Goal: Task Accomplishment & Management: Manage account settings

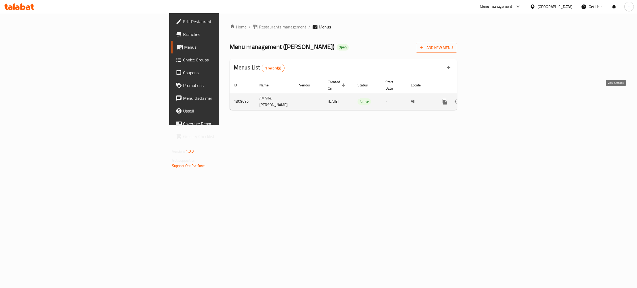
click at [486, 98] on icon "enhanced table" at bounding box center [483, 101] width 6 height 6
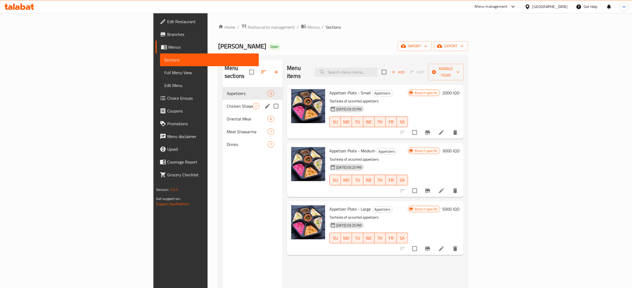
click at [223, 100] on div "Chicken Shawerma 7" at bounding box center [253, 106] width 60 height 13
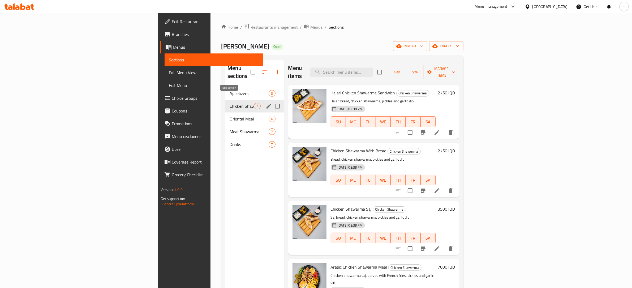
click at [266, 103] on icon "edit" at bounding box center [269, 106] width 6 height 6
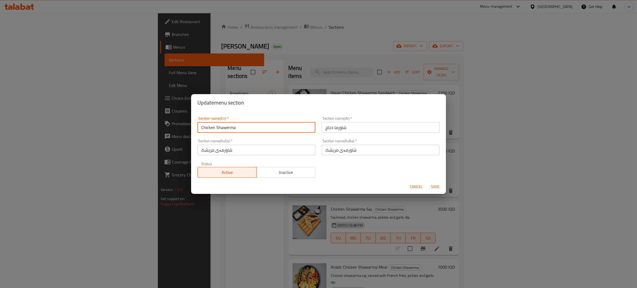
drag, startPoint x: 236, startPoint y: 129, endPoint x: 217, endPoint y: 128, distance: 18.9
click at [217, 128] on input "Chicken Shawerma" at bounding box center [257, 127] width 118 height 11
type input "Chicken Gus"
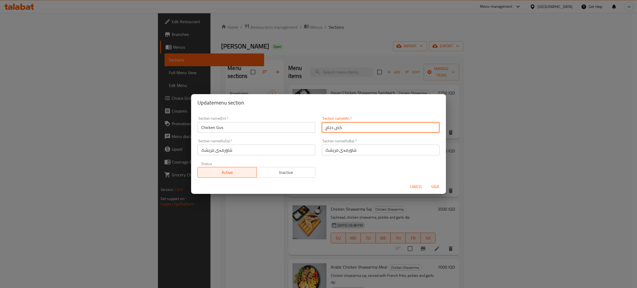
type input "كص دجاج"
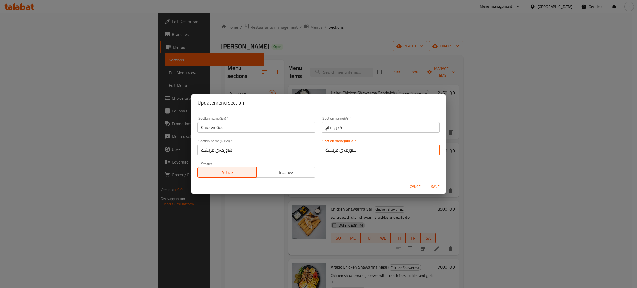
drag, startPoint x: 355, startPoint y: 149, endPoint x: 339, endPoint y: 150, distance: 15.7
click at [339, 150] on input "شاورمەی مریشک" at bounding box center [381, 149] width 118 height 11
type input "گەسی مریشک"
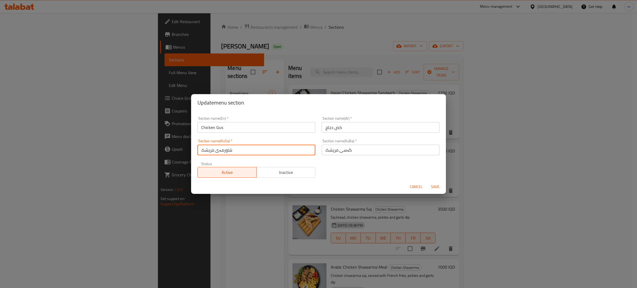
click at [223, 147] on input "شاورمەی مریشک" at bounding box center [257, 149] width 118 height 11
paste input "گەسی مریشک"
click at [225, 148] on input "ڤگەسی مریشک" at bounding box center [257, 149] width 118 height 11
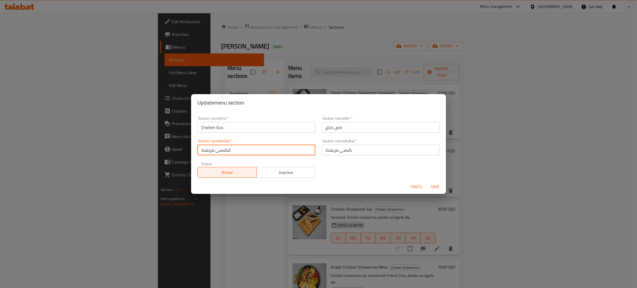
click at [225, 148] on input "ڤگەسی مریشک" at bounding box center [257, 149] width 118 height 11
paste input "text"
type input "گەسی مریشک"
click at [432, 187] on span "Save" at bounding box center [435, 186] width 13 height 7
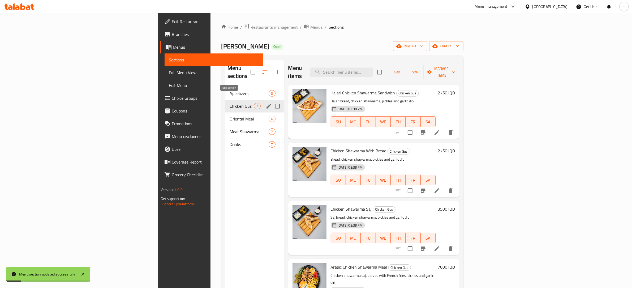
click at [266, 103] on icon "edit" at bounding box center [269, 106] width 6 height 6
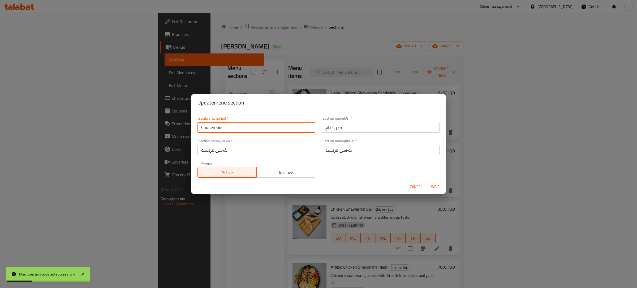
click at [222, 126] on input "Chicken Gus" at bounding box center [257, 127] width 118 height 11
click at [220, 126] on input "Chicken Gus" at bounding box center [257, 127] width 118 height 11
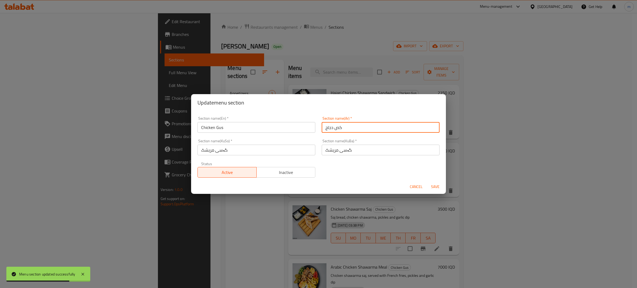
click at [337, 126] on input "كص دجاج" at bounding box center [381, 127] width 118 height 11
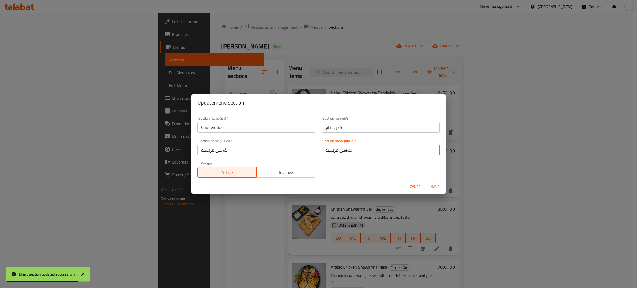
click at [343, 148] on input "گەسی مریشک" at bounding box center [381, 149] width 118 height 11
click at [435, 185] on span "Save" at bounding box center [435, 186] width 13 height 7
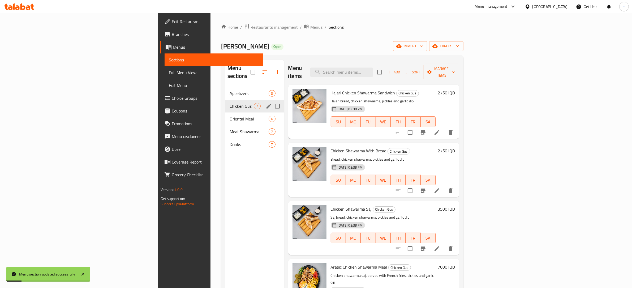
click at [444, 127] on li at bounding box center [437, 132] width 15 height 10
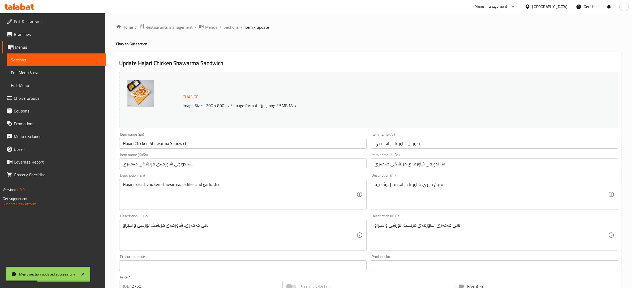
click at [158, 143] on input "Hajari Chicken Shawarma Sandwich" at bounding box center [242, 143] width 247 height 11
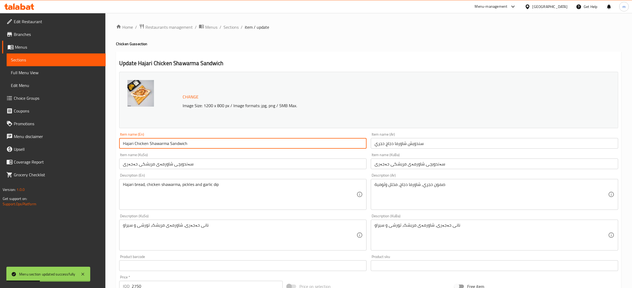
click at [158, 143] on input "Hajari Chicken Shawarma Sandwich" at bounding box center [242, 143] width 247 height 11
paste input "Gus"
click at [153, 143] on input "Hajari Chicken [PERSON_NAME] Sandwich" at bounding box center [242, 143] width 247 height 11
type input "Hajari Chicken [PERSON_NAME] Sandwich"
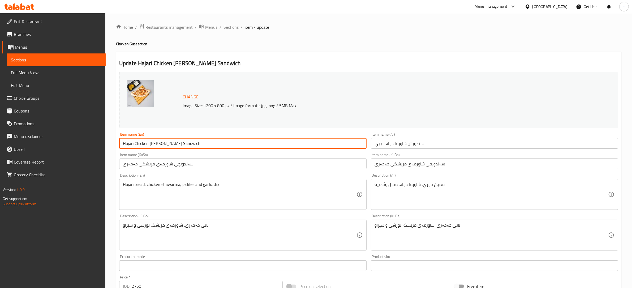
click at [407, 144] on input "سندويش شاورما دجاج حجري" at bounding box center [494, 143] width 247 height 11
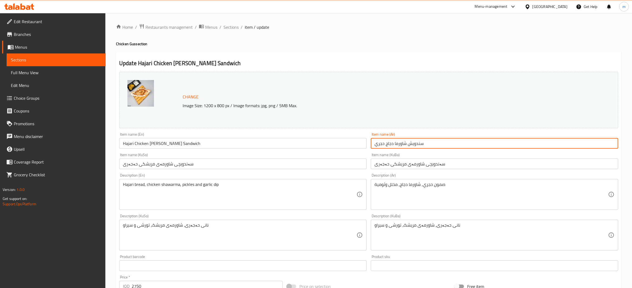
click at [407, 144] on input "سندويش شاورما دجاج حجري" at bounding box center [494, 143] width 247 height 11
paste input "كص"
type input "سندويش كص دجاج حجري"
click at [415, 163] on input "سەندویچی شاورمەی مریشکی حەجەری" at bounding box center [494, 163] width 247 height 11
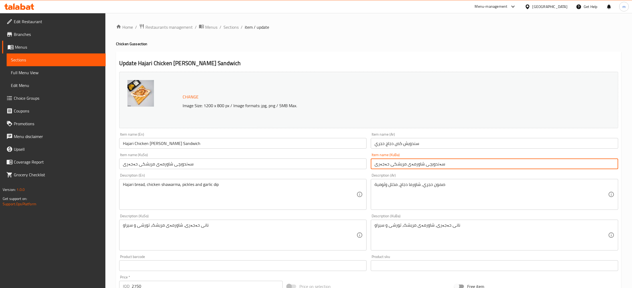
click at [415, 163] on input "سەندویچی شاورمەی مریشکی حەجەری" at bounding box center [494, 163] width 247 height 11
paste input "گەس"
type input "سەندویچی گەسی مریشکی حەجەری"
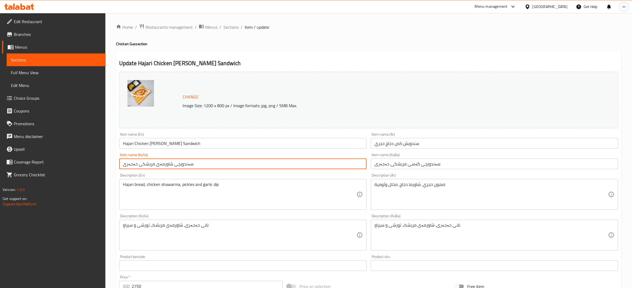
click at [166, 164] on input "سەندویچی شاورمەی مریشکی حەجەری" at bounding box center [242, 163] width 247 height 11
paste input "گەس"
type input "سەندویچی گەسی مریشکی حەجەری"
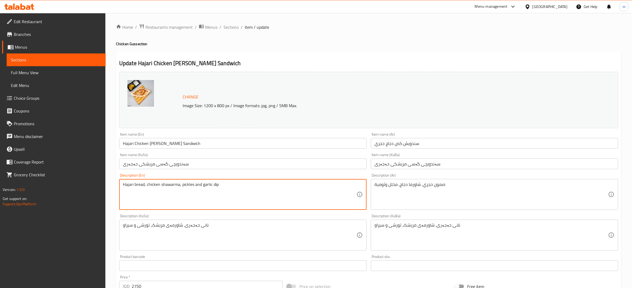
click at [169, 185] on textarea "Hajari bread, chicken shawarma, pickles and garlic dip" at bounding box center [240, 194] width 234 height 25
paste textarea "Gus"
type textarea "Hajari bread, chicken [PERSON_NAME], pickles and garlic dip"
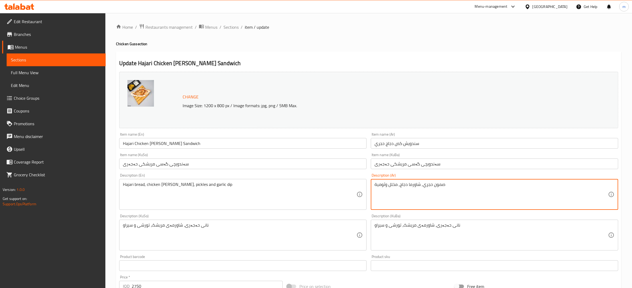
click at [416, 185] on textarea "صمون حجري, شاورما دجاج, مخلل وثومية" at bounding box center [492, 194] width 234 height 25
paste textarea "كص"
type textarea "صمون حجري, كص دجاج, مخلل وثومية"
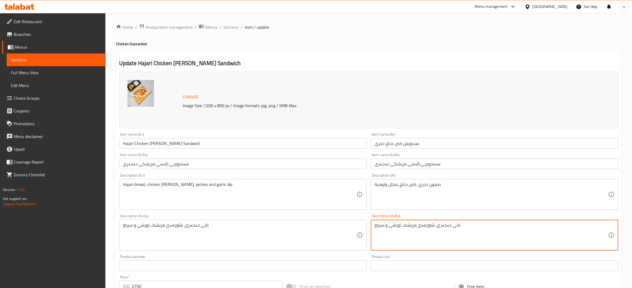
click at [429, 225] on textarea "نانی حەجەری، شاورمەی مریشک، تورشی و سیراو" at bounding box center [492, 234] width 234 height 25
paste textarea "گەس"
type textarea "نانی حەجەری، گەسی مریشک، تورشی و سیراو"
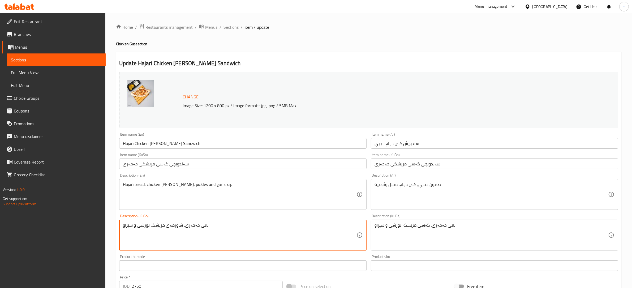
click at [174, 224] on textarea "نانی حەجەری، شاورمەی مریشک، تورشی و سیراو" at bounding box center [240, 234] width 234 height 25
paste textarea "گەس"
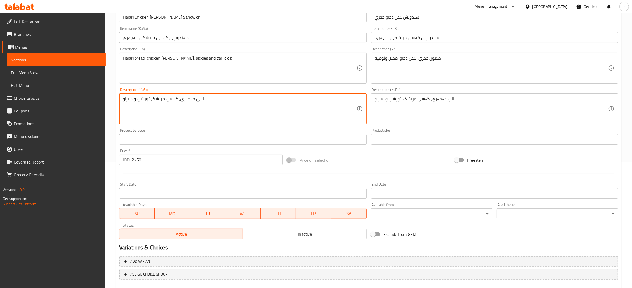
scroll to position [156, 0]
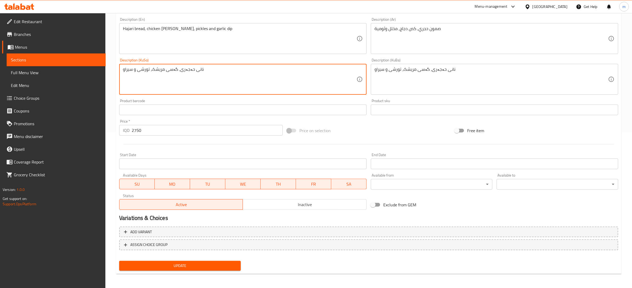
type textarea "نانی حەجەری، گەسی مریشک، تورشی و سیراو"
click at [190, 267] on span "Update" at bounding box center [179, 265] width 113 height 7
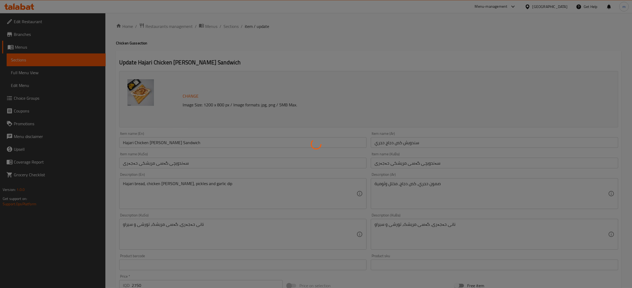
scroll to position [0, 0]
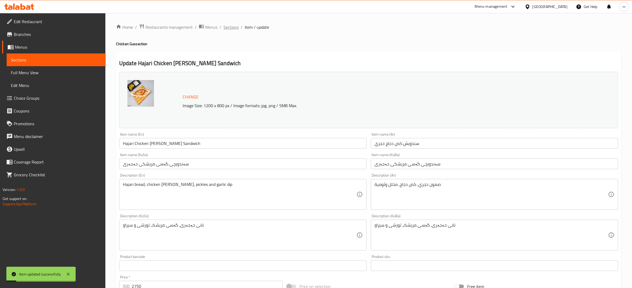
click at [233, 25] on span "Sections" at bounding box center [231, 27] width 15 height 6
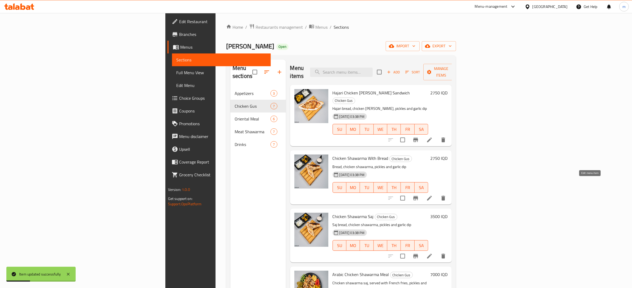
click at [433, 195] on icon at bounding box center [429, 198] width 6 height 6
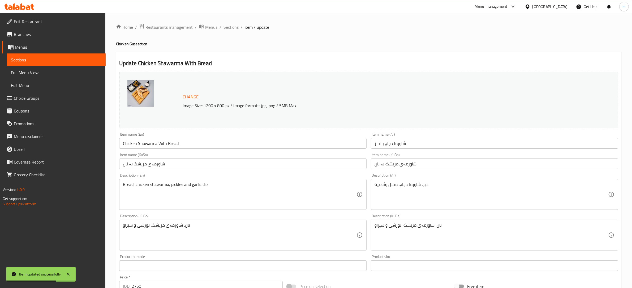
click at [152, 143] on input "Chicken Shawarma With Bread" at bounding box center [242, 143] width 247 height 11
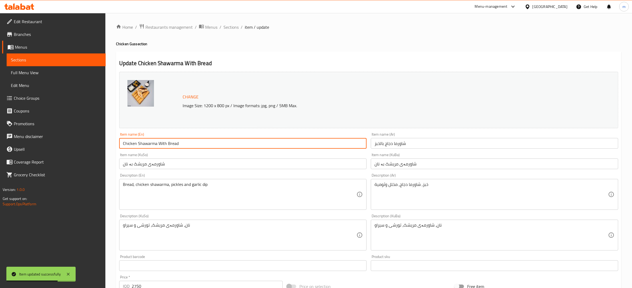
click at [152, 143] on input "Chicken Shawarma With Bread" at bounding box center [242, 143] width 247 height 11
paste input "Gus"
click at [142, 144] on input "Chicken GusWith Bread" at bounding box center [242, 143] width 247 height 11
drag, startPoint x: 145, startPoint y: 144, endPoint x: 136, endPoint y: 145, distance: 8.6
click at [136, 145] on input "Chicken GusWith Bread" at bounding box center [242, 143] width 247 height 11
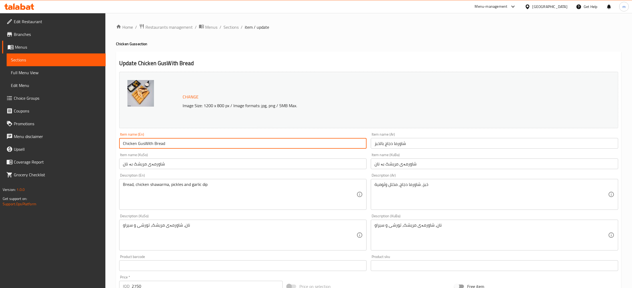
click at [139, 146] on input "Chicken GusWith Bread" at bounding box center [242, 143] width 247 height 11
click at [146, 142] on input "Chicken GusWith Bread" at bounding box center [242, 143] width 247 height 11
drag, startPoint x: 144, startPoint y: 142, endPoint x: 138, endPoint y: 144, distance: 6.6
click at [138, 144] on input "Chicken GusWith Bread" at bounding box center [242, 143] width 247 height 11
paste input "text"
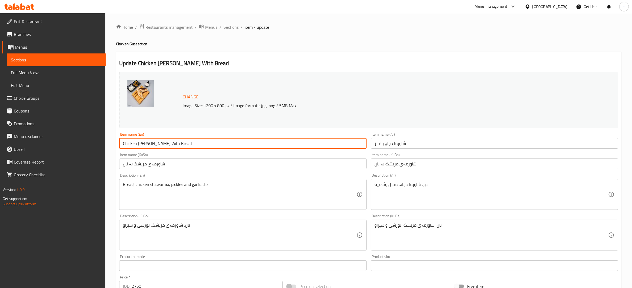
type input "Chicken [PERSON_NAME] With Bread"
click at [401, 143] on input "شاورما دجاج بالخبز" at bounding box center [494, 143] width 247 height 11
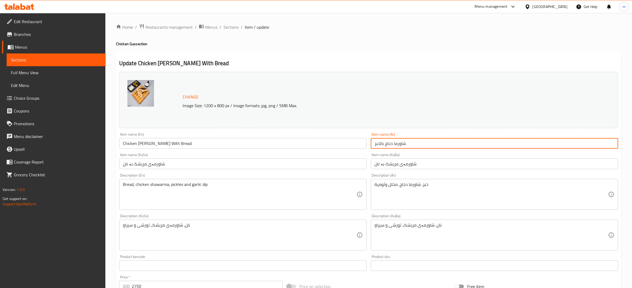
paste input "كص"
type input "كص دجاج بالخبز"
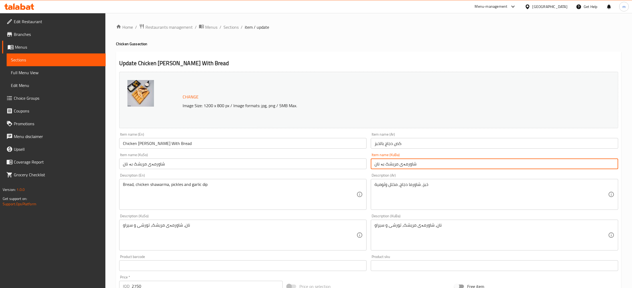
click at [403, 165] on input "شاورمەی مریشک بە نان" at bounding box center [494, 163] width 247 height 11
paste input "گەس"
type input "گەسی مریشک بە نان"
click at [159, 162] on input "شاورمەی مریشک بە نان" at bounding box center [242, 163] width 247 height 11
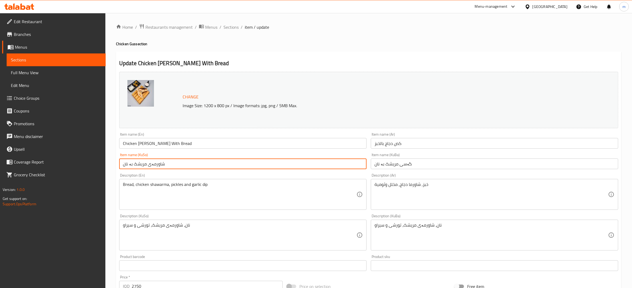
click at [159, 162] on input "شاورمەی مریشک بە نان" at bounding box center [242, 163] width 247 height 11
paste input "گەس"
type input "گەسی مریشک بە نان"
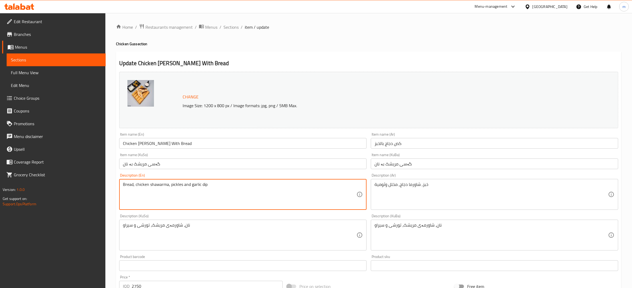
click at [164, 182] on textarea "Bread, chicken shawarma, pickles and garlic dip" at bounding box center [240, 194] width 234 height 25
paste textarea "gus"
type textarea "Bread, chicken [PERSON_NAME], pickles and garlic dip"
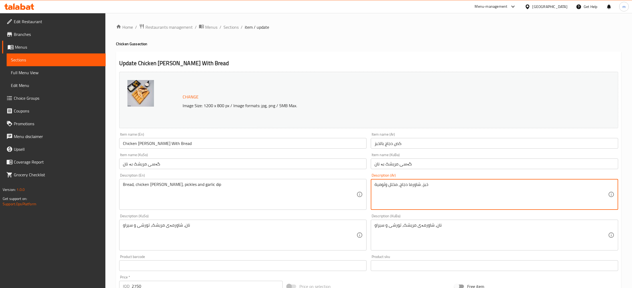
click at [412, 185] on textarea "خبز, شاورما دجاج, مخلل وثومية" at bounding box center [492, 194] width 234 height 25
paste textarea "كص"
type textarea "خبز, كص دجاج, مخلل وثومية"
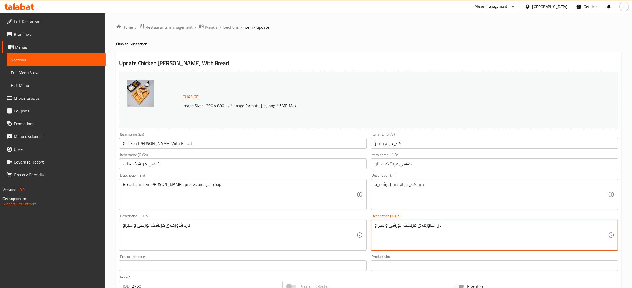
click at [425, 223] on textarea "نان، شاورمەی مریشک، تورشی و سیراو" at bounding box center [492, 234] width 234 height 25
paste textarea "گەس"
type textarea "نان، گەسی مریشک، تورشی و سیراو"
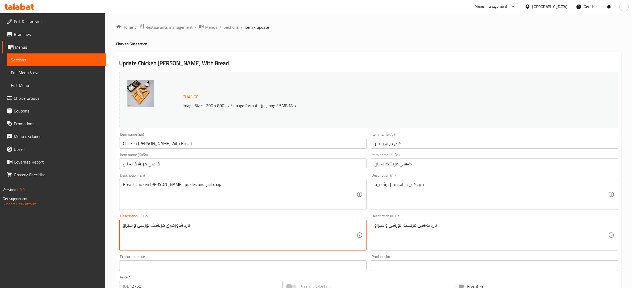
click at [173, 227] on textarea "نان، شاورمەی مریشک، تورشی و سیراو" at bounding box center [240, 234] width 234 height 25
paste textarea "گەس"
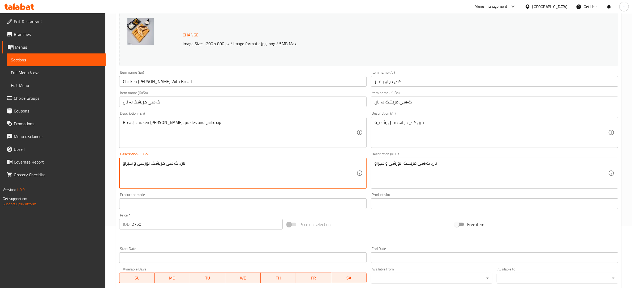
scroll to position [156, 0]
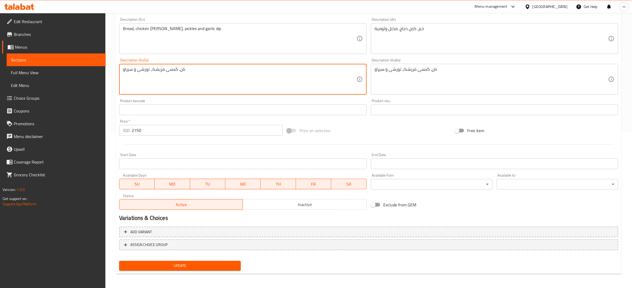
type textarea "نان، گەسی مریشک، تورشی و سیراو"
click at [162, 262] on span "Update" at bounding box center [179, 265] width 113 height 7
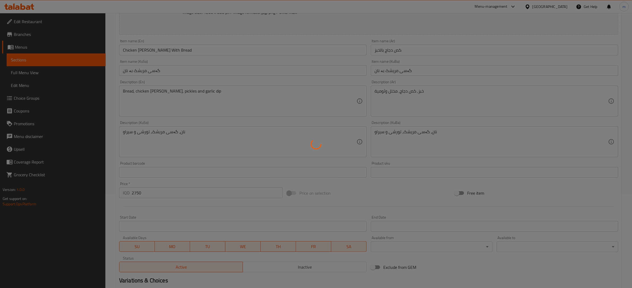
scroll to position [0, 0]
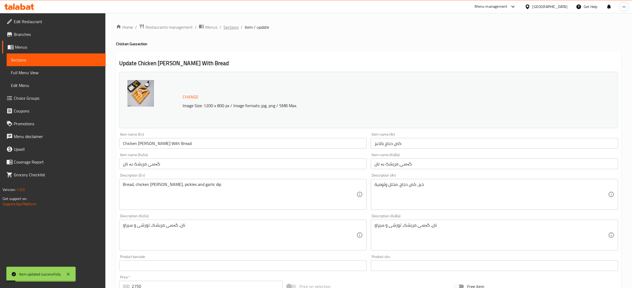
click at [232, 25] on span "Sections" at bounding box center [231, 27] width 15 height 6
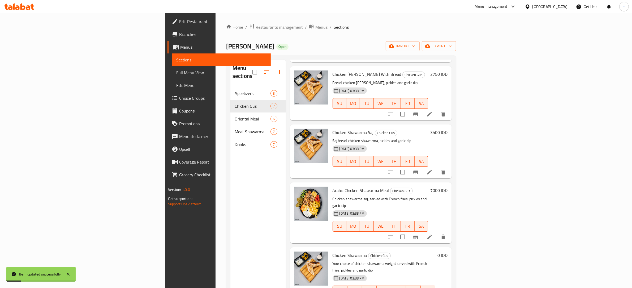
scroll to position [88, 0]
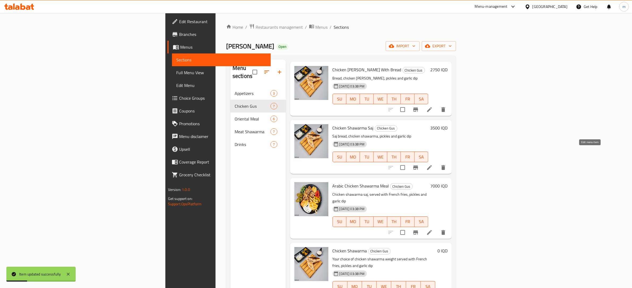
click at [433, 164] on icon at bounding box center [429, 167] width 6 height 6
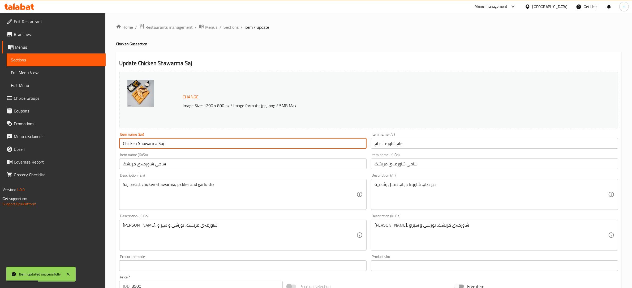
click at [150, 143] on input "Chicken Shawarma Saj" at bounding box center [242, 143] width 247 height 11
paste input "Gus"
type input "Chicken [PERSON_NAME]"
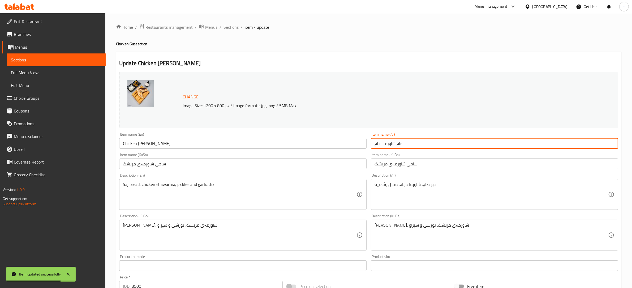
click at [392, 143] on input "صاج شاورما دجاج" at bounding box center [494, 143] width 247 height 11
paste input "كص"
type input "صاج كص دجاج"
click at [400, 164] on input "ساجی شاورمەی مریشک" at bounding box center [494, 163] width 247 height 11
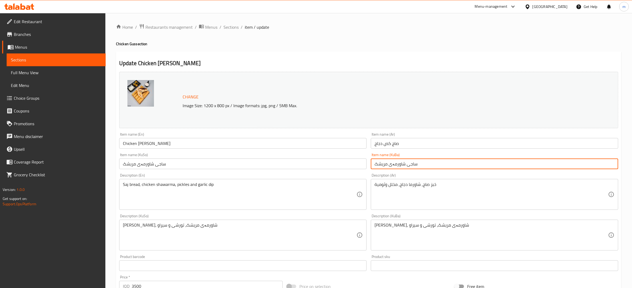
click at [400, 164] on input "ساجی شاورمەی مریشک" at bounding box center [494, 163] width 247 height 11
paste input "گەس"
type input "ساجی گەسی مریشک"
click at [144, 162] on input "ساجی شاورمەی مریشک" at bounding box center [242, 163] width 247 height 11
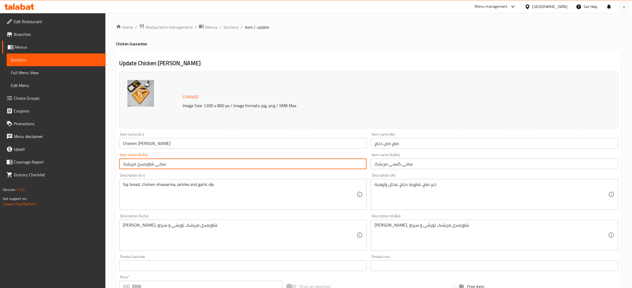
click at [144, 162] on input "ساجی شاورمەی مریشک" at bounding box center [242, 163] width 247 height 11
paste input "گەس"
type input "ساجی گەسی مریشک"
click at [169, 186] on textarea "Saj bread, chicken shawarma, pickles and garlic dip" at bounding box center [240, 194] width 234 height 25
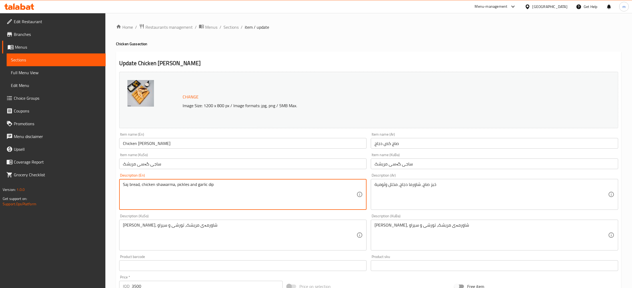
paste textarea "gus"
type textarea "Saj bread, chicken [PERSON_NAME], pickles and garlic dip"
click at [414, 185] on textarea "خبز صاج, شاورما دجاج, مخلل وثومية" at bounding box center [492, 194] width 234 height 25
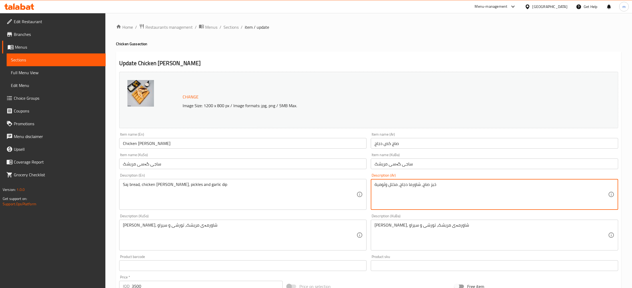
paste textarea "كص"
type textarea "خبز صاج, كص دجاج, مخلل وثومية"
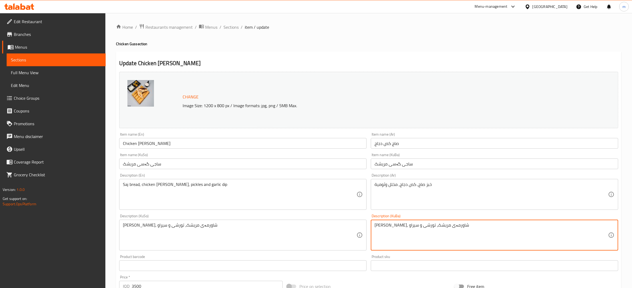
click at [423, 226] on textarea "نانی ساج، شاورمەی مریشک، تورشی و سیراو" at bounding box center [492, 234] width 234 height 25
paste textarea "گەس"
type textarea "[PERSON_NAME]، گەسی مریشک، تورشی و سیراو"
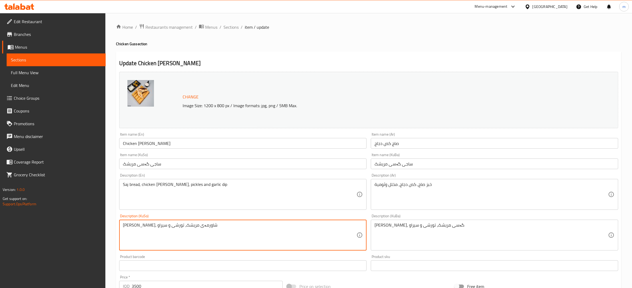
click at [176, 225] on textarea "نانی ساج، شاورمەی مریشک، تورشی و سیراو" at bounding box center [240, 234] width 234 height 25
paste textarea "گەس"
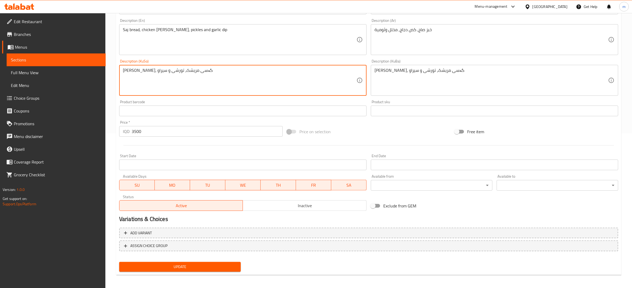
scroll to position [156, 0]
type textarea "[PERSON_NAME]، گەسی مریشک، تورشی و سیراو"
click at [225, 266] on span "Update" at bounding box center [179, 265] width 113 height 7
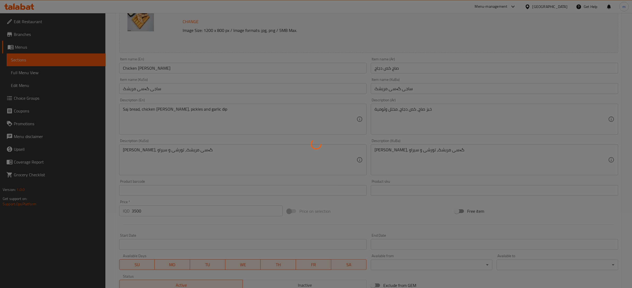
scroll to position [0, 0]
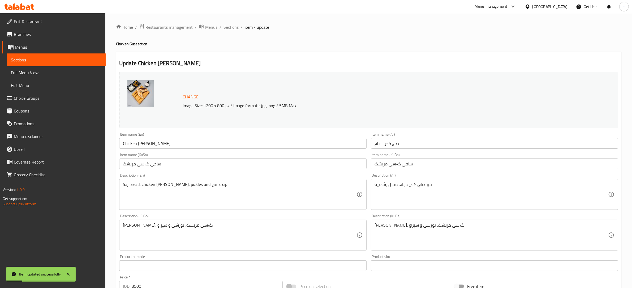
click at [234, 27] on span "Sections" at bounding box center [231, 27] width 15 height 6
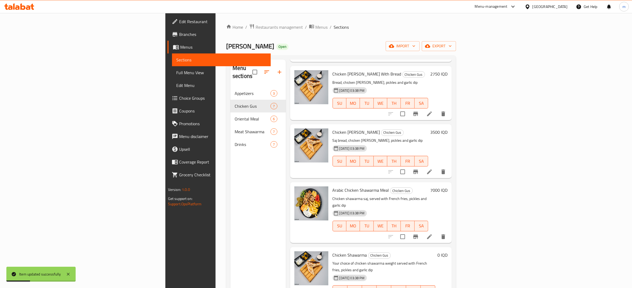
scroll to position [88, 0]
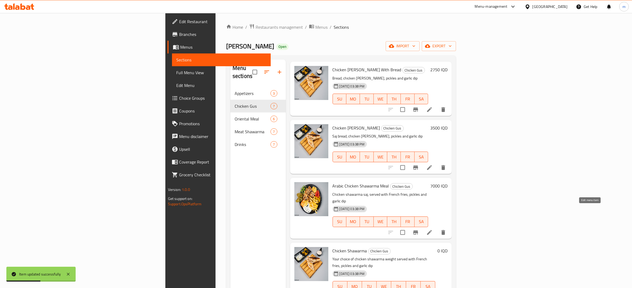
click at [433, 229] on icon at bounding box center [429, 232] width 6 height 6
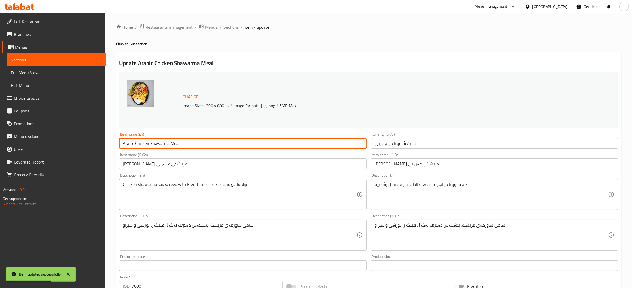
click at [155, 144] on input "Arabic Chicken Shawarma Meal" at bounding box center [242, 143] width 247 height 11
click at [162, 142] on input "Arabic Chicken Shawarma Meal" at bounding box center [242, 143] width 247 height 11
paste input "Gus"
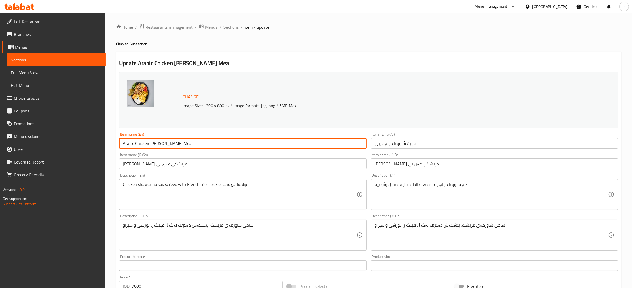
type input "Arabic Chicken [PERSON_NAME] Meal"
click at [414, 163] on input "ژەمی شاورمەی مریشکی عەرەبی" at bounding box center [494, 163] width 247 height 11
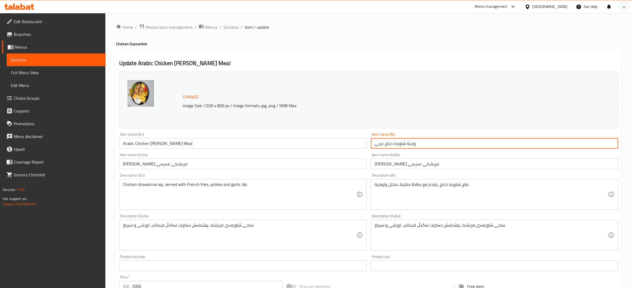
click at [402, 141] on input "وجبة شاورما دجاج عربي" at bounding box center [494, 143] width 247 height 11
paste input "كص"
type input "وجبة كص دجاج عربي"
click at [413, 162] on input "ژەمی شاورمەی مریشکی عەرەبی" at bounding box center [494, 163] width 247 height 11
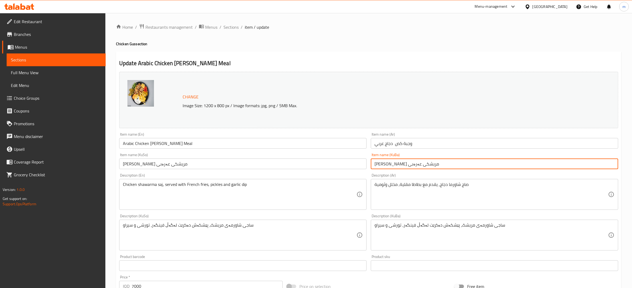
click at [413, 162] on input "ژەمی شاورمەی مریشکی عەرەبی" at bounding box center [494, 163] width 247 height 11
click at [412, 165] on input "ژەمی شاورمەی مریشکی عەرەبی" at bounding box center [494, 163] width 247 height 11
paste input "گەس"
type input "[PERSON_NAME] مریشکی عەرەبی"
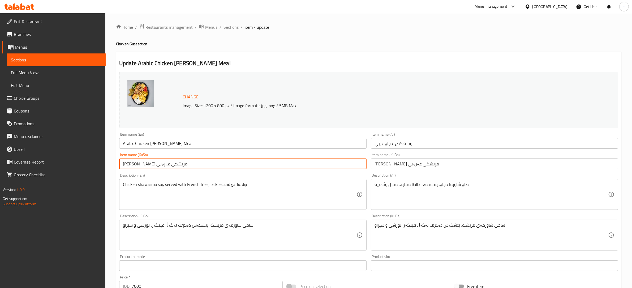
click at [164, 163] on input "ژەمی شاورمەی مریشکی عەرەبی" at bounding box center [242, 163] width 247 height 11
click at [165, 163] on input "ژەمی شاورمەی مریشکی عەرەبی" at bounding box center [242, 163] width 247 height 11
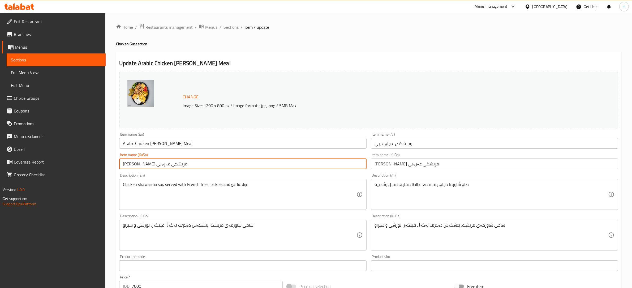
click at [165, 163] on input "ژەمی شاورمەی مریشکی عەرەبی" at bounding box center [242, 163] width 247 height 11
paste input "گەس"
type input "[PERSON_NAME] مریشکی عەرەبی"
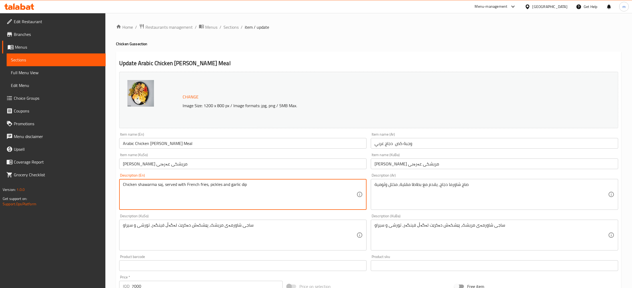
click at [147, 185] on textarea "Chicken shawarma saj, served with French fries, pickles and garlic dip" at bounding box center [240, 194] width 234 height 25
paste textarea "gus"
type textarea "Chicken [PERSON_NAME], served with French fries, pickles and garlic dip"
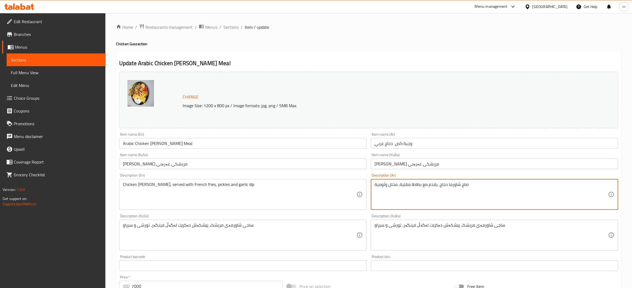
click at [453, 185] on textarea "صاج شاورما دجاج, يقدم مع بطاطا مقلية, مخلل وثومية" at bounding box center [492, 194] width 234 height 25
paste textarea "كص"
type textarea "صاج كص دجاج, يقدم مع بطاطا مقلية, مخلل وثومية"
click at [478, 226] on textarea "ساجی شاورمەی مریشک، پێشکەش دەکرێت لەگەڵ فینگەر، تورشی و سیراو" at bounding box center [492, 234] width 234 height 25
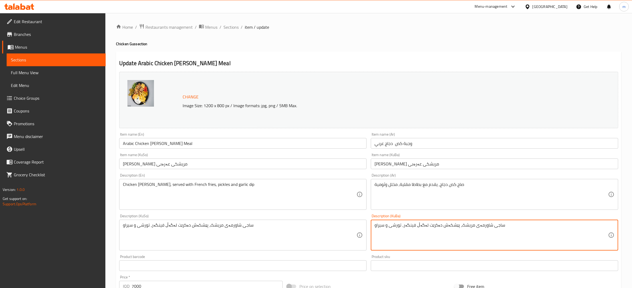
paste textarea "گەس"
type textarea "ساجی گەسی مریشک، پێشکەش دەکرێت لەگەڵ فینگەر، تورشی و سیراو"
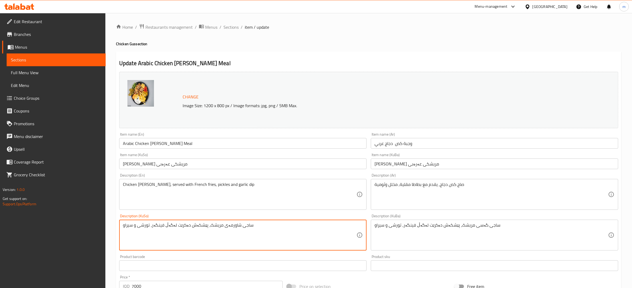
click at [228, 224] on textarea "ساجی شاورمەی مریشک، پێشکەش دەکرێت لەگەڵ فینگەر، تورشی و سیراو" at bounding box center [240, 234] width 234 height 25
paste textarea "گەس"
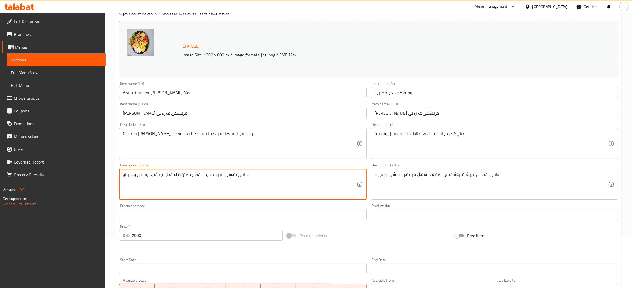
scroll to position [156, 0]
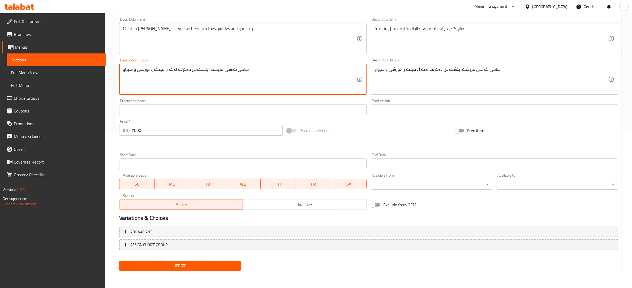
type textarea "ساجی گەسی مریشک، پێشکەش دەکرێت لەگەڵ فینگەر، تورشی و سیراو"
click at [222, 266] on span "Update" at bounding box center [179, 265] width 113 height 7
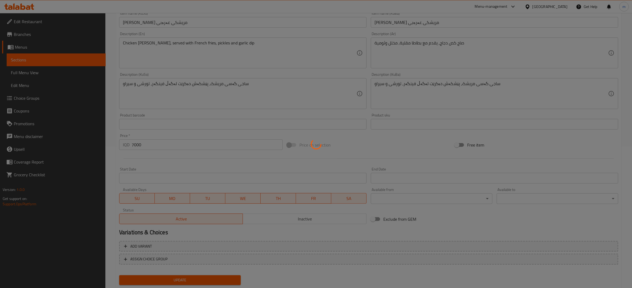
scroll to position [0, 0]
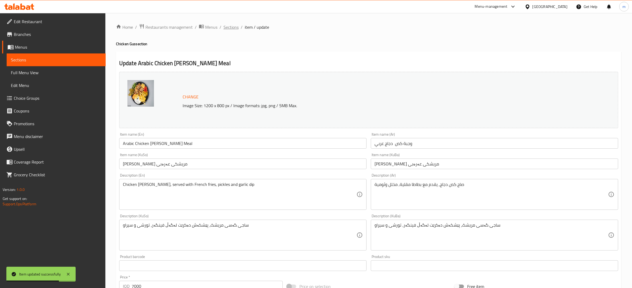
click at [232, 26] on span "Sections" at bounding box center [231, 27] width 15 height 6
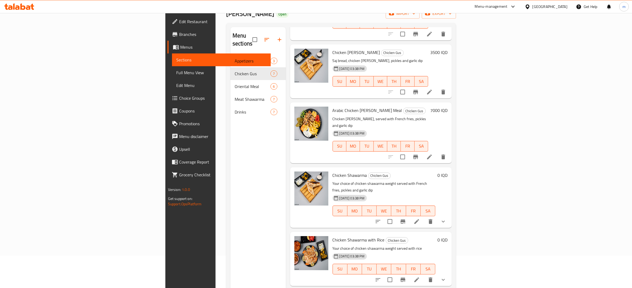
scroll to position [75, 0]
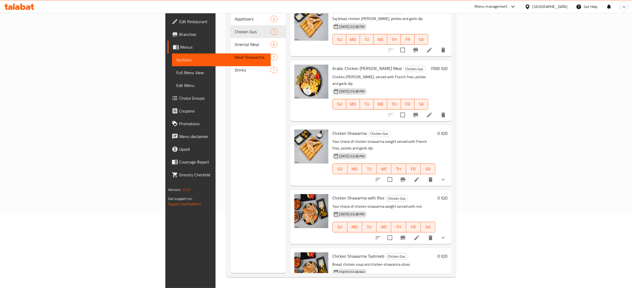
click at [419, 177] on icon at bounding box center [416, 179] width 5 height 5
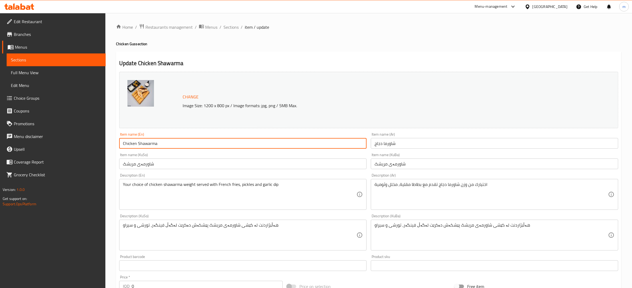
click at [147, 141] on input "Chicken Shawarma" at bounding box center [242, 143] width 247 height 11
paste input "Gus"
type input "Chicken Gus"
click at [388, 147] on input "شاورما دجاج" at bounding box center [494, 143] width 247 height 11
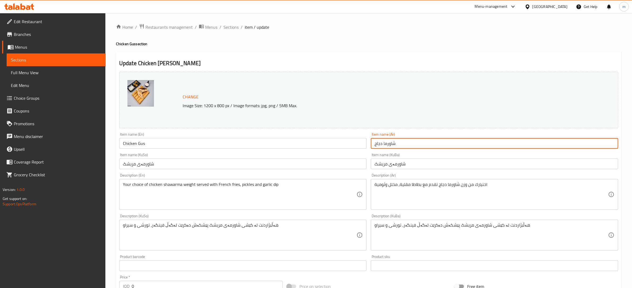
click at [388, 147] on input "شاورما دجاج" at bounding box center [494, 143] width 247 height 11
click at [391, 141] on input "شاورما دجاج" at bounding box center [494, 143] width 247 height 11
paste input "كص"
type input "كص دجاج"
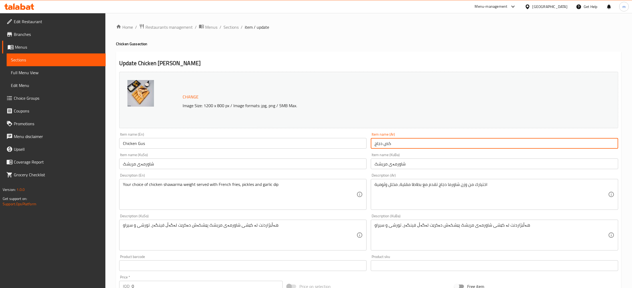
click at [397, 166] on input "شاورمەی مریشک" at bounding box center [494, 163] width 247 height 11
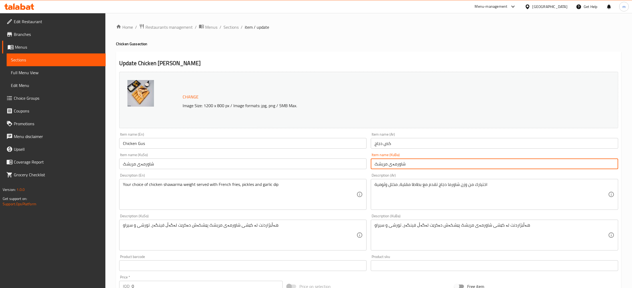
click at [397, 166] on input "شاورمەی مریشک" at bounding box center [494, 163] width 247 height 11
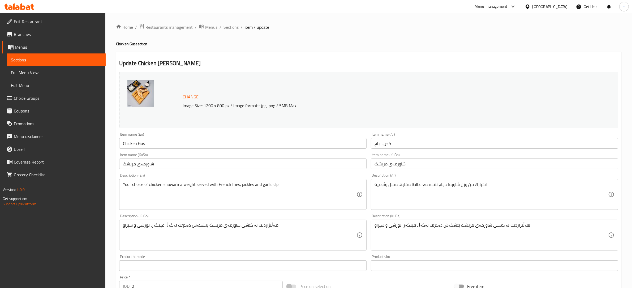
click at [397, 166] on input "شاورمەی مریشک" at bounding box center [494, 163] width 247 height 11
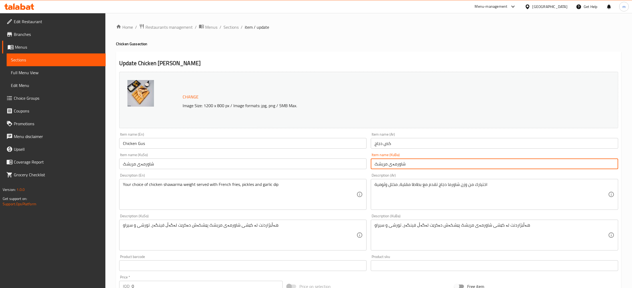
click at [397, 166] on input "شاورمەی مریشک" at bounding box center [494, 163] width 247 height 11
click at [398, 165] on input "شاورمەی مریشک" at bounding box center [494, 163] width 247 height 11
paste input "گەس"
type input "گەسی مریشک"
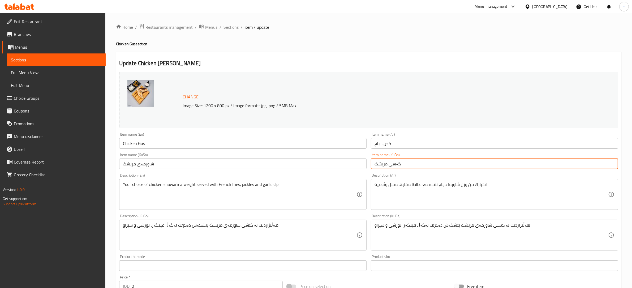
click at [143, 162] on input "شاورمەی مریشک" at bounding box center [242, 163] width 247 height 11
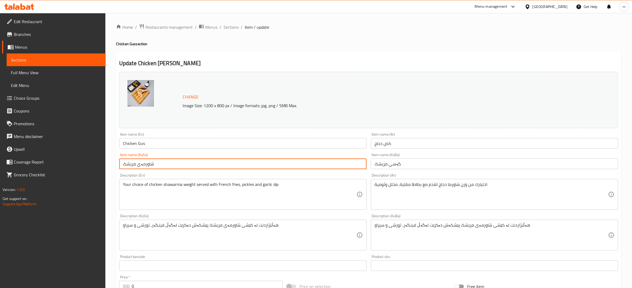
click at [143, 162] on input "شاورمەی مریشک" at bounding box center [242, 163] width 247 height 11
click at [143, 165] on input "شاورمەی مریشک" at bounding box center [242, 163] width 247 height 11
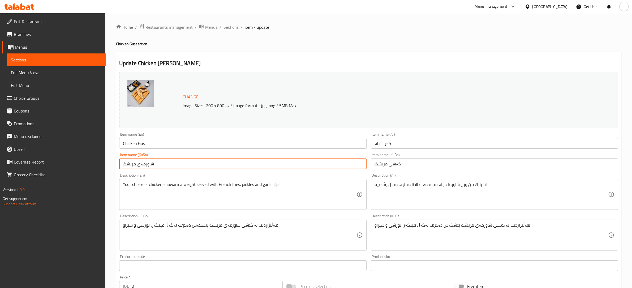
paste input "گەس"
type input "گەسی مریشک"
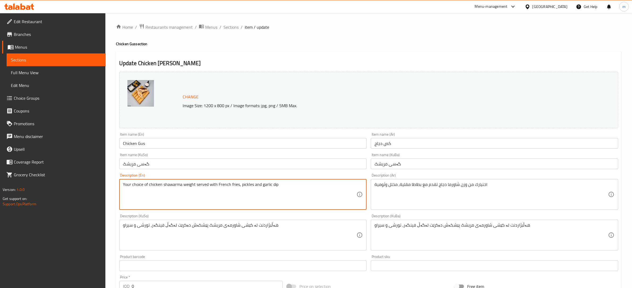
click at [171, 185] on textarea "Your choice of chicken shawarma weight served with French fries, pickles and ga…" at bounding box center [240, 194] width 234 height 25
paste textarea "gus"
type textarea "Your choice of chicken [PERSON_NAME] weight served with French fries, pickles a…"
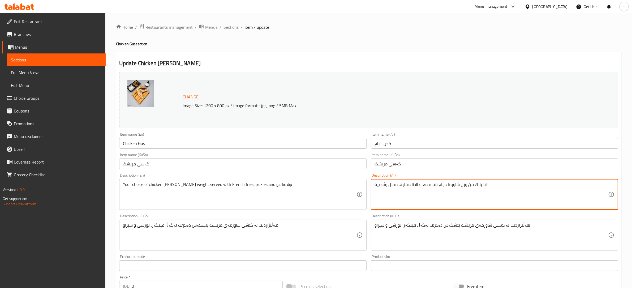
click at [453, 185] on textarea "اختيارك من وزن شاورما دجاج تقدم مع بطاطا مقلية, مخلل وثومية" at bounding box center [492, 194] width 234 height 25
paste textarea "كص"
type textarea "اختيارك من وزن كص دجاج تقدم مع بطاطا مقلية, مخلل وثومية"
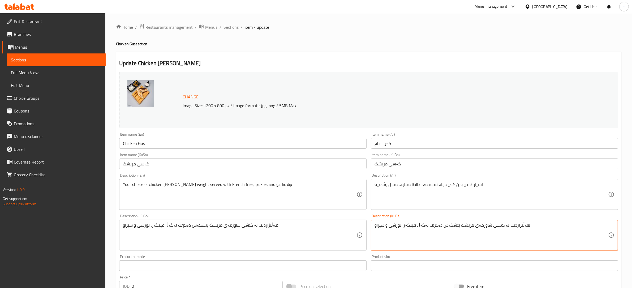
click at [480, 226] on textarea "هەڵبژاردنت لە کێشی شاورمەی مریشک پێشکەش دەکرێت لەگەڵ فینگەر، تورشی و سیراو" at bounding box center [492, 234] width 234 height 25
paste textarea "گەس"
type textarea "هەڵبژاردنت لە کێشی گەسی مریشک پێشکەش دەکرێت لەگەڵ فینگەر، تورشی و سیراو"
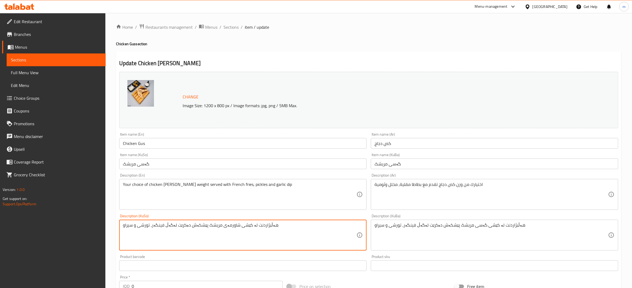
click at [228, 226] on textarea "هەڵبژاردنت لە کێشی شاورمەی مریشک پێشکەش دەکرێت لەگەڵ فینگەر، تورشی و سیراو" at bounding box center [240, 234] width 234 height 25
paste textarea "گەس"
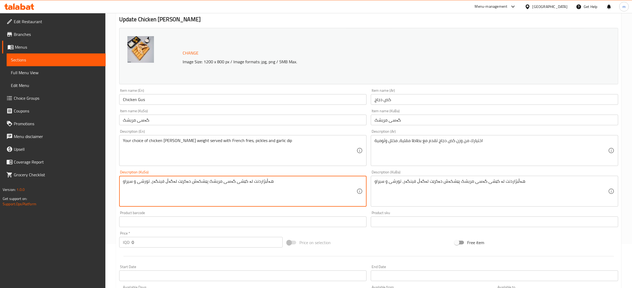
scroll to position [199, 0]
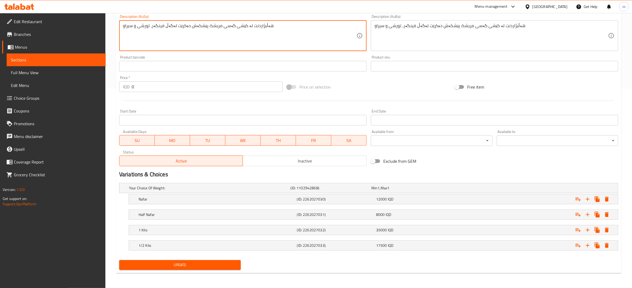
type textarea "هەڵبژاردنت لە کێشی گەسی مریشک پێشکەش دەکرێت لەگەڵ فینگەر، تورشی و سیراو"
click at [191, 266] on span "Update" at bounding box center [179, 264] width 113 height 7
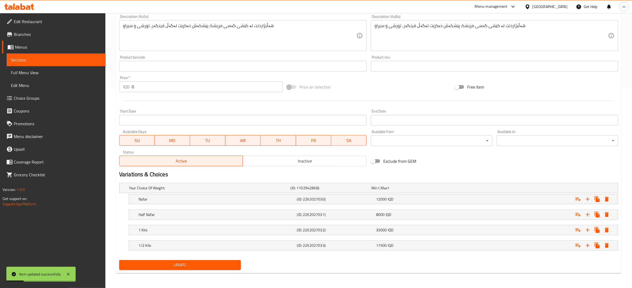
scroll to position [0, 0]
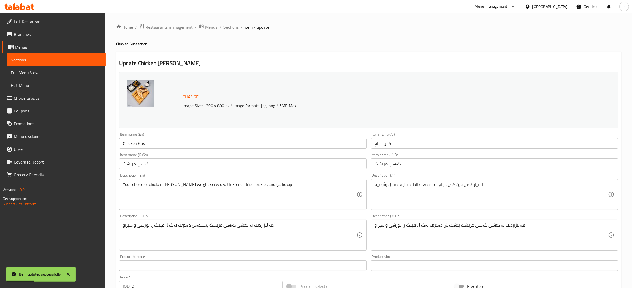
click at [233, 25] on span "Sections" at bounding box center [231, 27] width 15 height 6
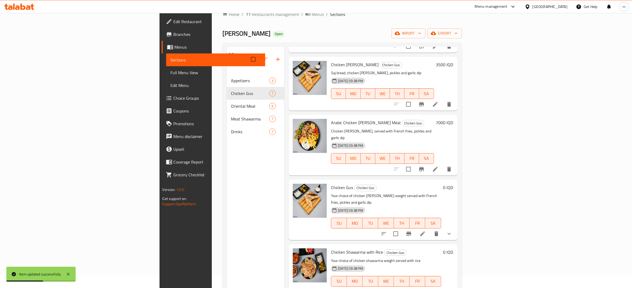
scroll to position [75, 0]
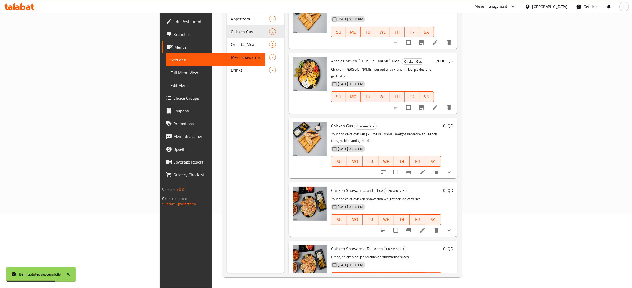
click at [430, 225] on li at bounding box center [422, 230] width 15 height 10
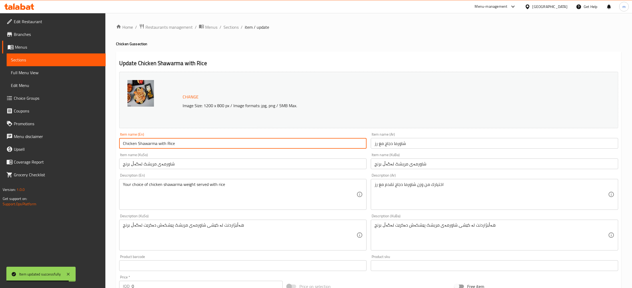
click at [147, 141] on input "Chicken Shawarma with Rice" at bounding box center [242, 143] width 247 height 11
paste input "Gus"
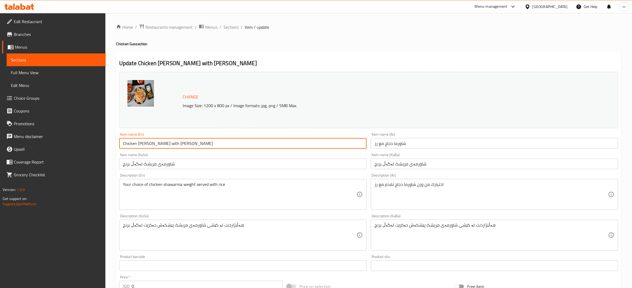
type input "Chicken [PERSON_NAME] with [PERSON_NAME]"
click at [402, 142] on input "شاورما دجاج مع رز" at bounding box center [494, 143] width 247 height 11
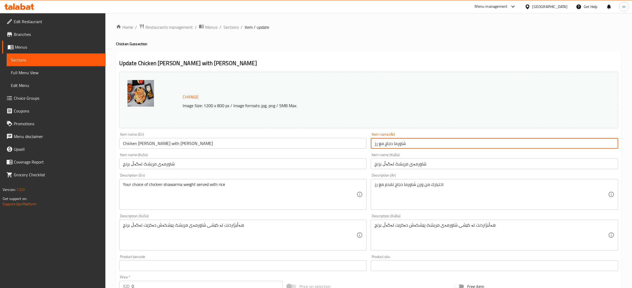
paste input "كص"
type input "كص دجاج مع رز"
click at [415, 160] on input "شاورمەی مریشک لەگەڵ برنج" at bounding box center [494, 163] width 247 height 11
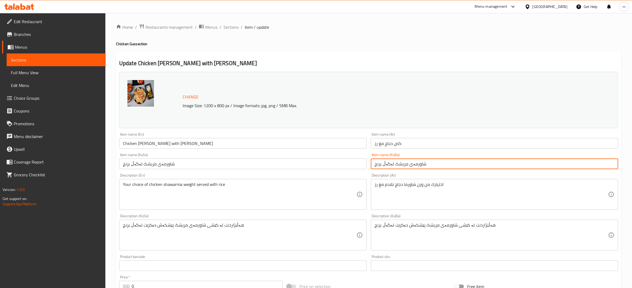
click at [415, 160] on input "شاورمەی مریشک لەگەڵ برنج" at bounding box center [494, 163] width 247 height 11
paste input "گەس"
type input "گەسی مریشک لەگەڵ برنج"
click at [159, 163] on input "شاورمەی مریشک لەگەڵ برنج" at bounding box center [242, 163] width 247 height 11
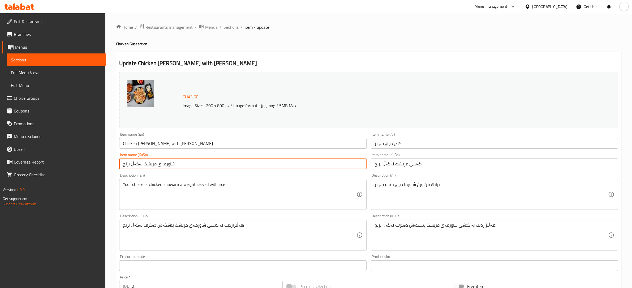
click at [159, 163] on input "شاورمەی مریشک لەگەڵ برنج" at bounding box center [242, 163] width 247 height 11
paste input "گەس"
type input "گەسی مریشک لەگەڵ برنج"
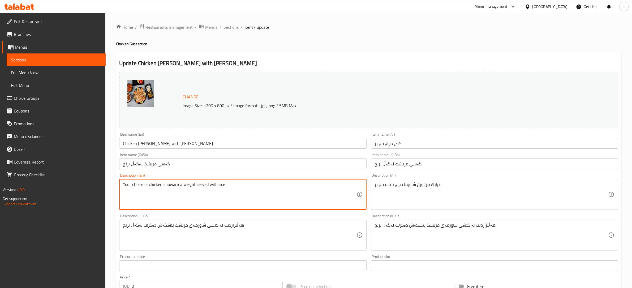
click at [174, 183] on textarea "Your choice of chicken shawarma weight served with rice" at bounding box center [240, 194] width 234 height 25
paste textarea "gus"
type textarea "Your choice of chicken [PERSON_NAME] weight served with rice"
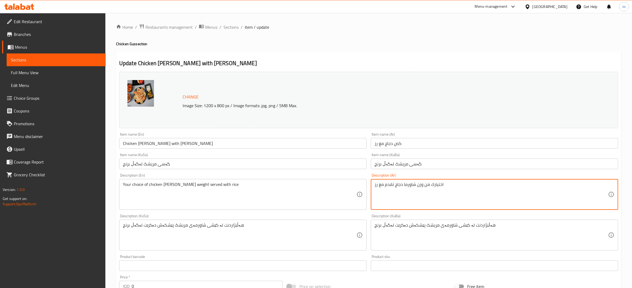
click at [408, 184] on textarea "اختيارك من وزن شاورما دجاج تقدم مع رز" at bounding box center [492, 194] width 234 height 25
paste textarea "كص"
type textarea "اختيارك من وزن كص دجاج تقدم مع رز"
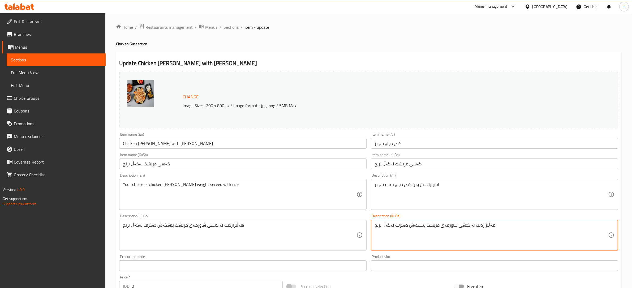
click at [444, 225] on textarea "هەڵبژاردنت لە کێشی شاورمەی مریشک پێشکەش دەکرێت لەگەڵ برنج" at bounding box center [492, 234] width 234 height 25
paste textarea "گەس"
type textarea "هەڵبژاردنت لە کێشی گەسی مریشک پێشکەش دەکرێت لەگەڵ برنج"
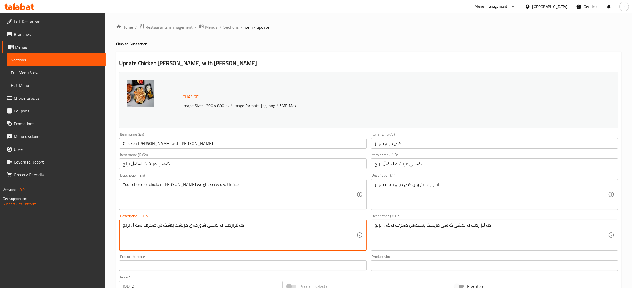
click at [192, 225] on textarea "هەڵبژاردنت لە کێشی شاورمەی مریشک پێشکەش دەکرێت لەگەڵ برنج" at bounding box center [240, 234] width 234 height 25
paste textarea "گەس"
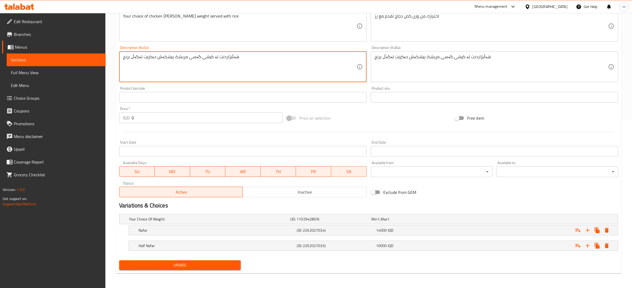
type textarea "هەڵبژاردنت لە کێشی گەسی مریشک پێشکەش دەکرێت لەگەڵ برنج"
click at [186, 261] on button "Update" at bounding box center [180, 265] width 122 height 10
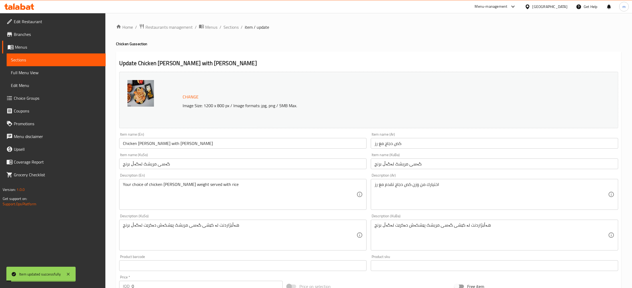
click at [230, 27] on span "Sections" at bounding box center [231, 27] width 15 height 6
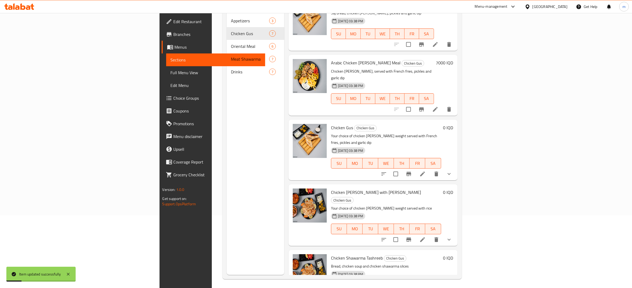
scroll to position [75, 0]
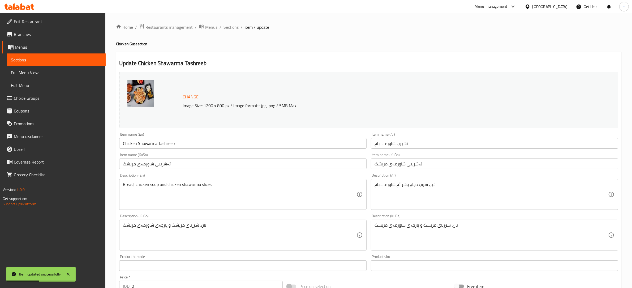
click at [149, 143] on input "Chicken Shawarma Tashreeb" at bounding box center [242, 143] width 247 height 11
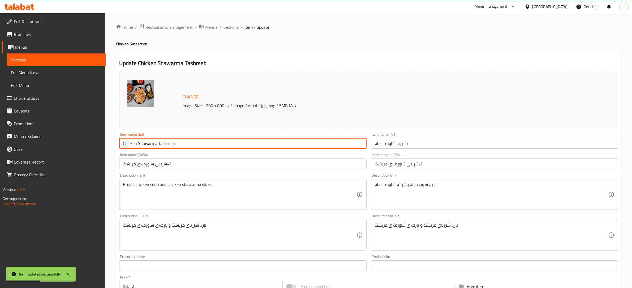
click at [149, 143] on input "Chicken Shawarma Tashreeb" at bounding box center [242, 143] width 247 height 11
paste input "gus"
type input "Chicken gus Tashreeb"
click at [391, 142] on input "تشريب شاورما دجاج" at bounding box center [494, 143] width 247 height 11
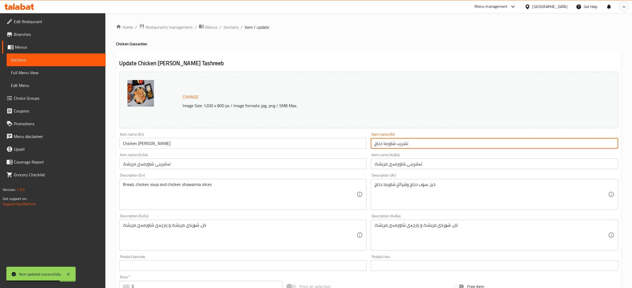
click at [391, 142] on input "تشريب شاورما دجاج" at bounding box center [494, 143] width 247 height 11
paste input "كص"
type input "تشريب كص دجاج"
click at [396, 164] on input "تەشریبی شاورمەی مریشک" at bounding box center [494, 163] width 247 height 11
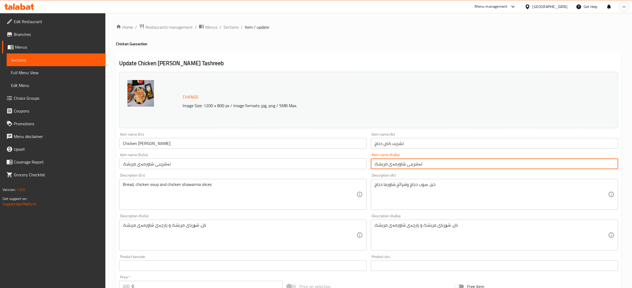
click at [396, 164] on input "تەشریبی شاورمەی مریشک" at bounding box center [494, 163] width 247 height 11
paste input "گەس"
type input "تەشریبی گەسی مریشک"
click at [144, 166] on input "تەشریبی شاورمەی مریشک" at bounding box center [242, 163] width 247 height 11
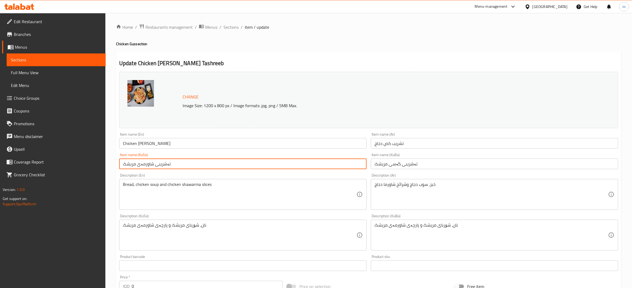
click at [144, 166] on input "تەشریبی شاورمەی مریشک" at bounding box center [242, 163] width 247 height 11
paste input "گەس"
type input "تەشریبی گەسی مریشک"
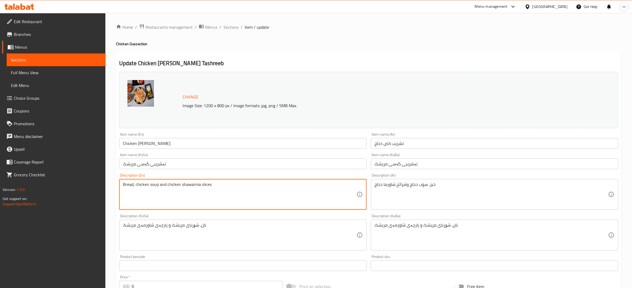
click at [189, 185] on textarea "Bread, chicken soup and chicken shawarma slices" at bounding box center [240, 194] width 234 height 25
paste textarea "gus"
type textarea "Bread, chicken soup and chicken [PERSON_NAME] slices"
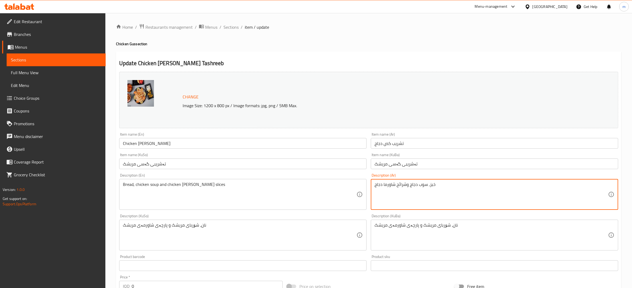
click at [387, 185] on textarea "خبز, سوب دجاج وشرائح شاورما دجاج" at bounding box center [492, 194] width 234 height 25
paste textarea "كص"
type textarea "خبز, سوب دجاج وشرائح كص دجاج"
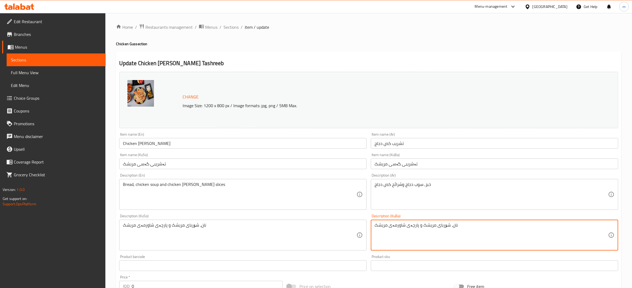
click at [397, 226] on textarea "نان، شۆربای مریشک و پارچەی شاورمەی مریشک" at bounding box center [492, 234] width 234 height 25
paste textarea "گەس"
type textarea "نان، شۆربای مریشک و پارچەی گەسی مریشک"
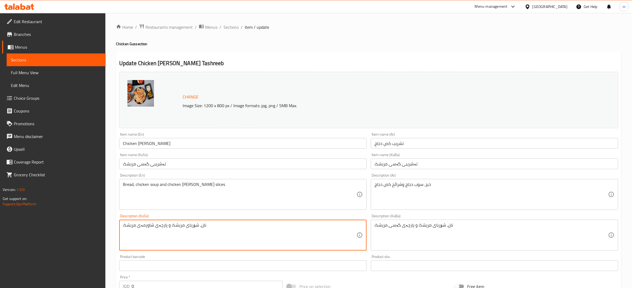
click at [144, 225] on textarea "نان، شۆربای مریشک و پارچەی شاورمەی مریشک" at bounding box center [240, 234] width 234 height 25
paste textarea "گەس"
type textarea "نان، شۆربای مریشک و پارچەی گەسی مریشک"
click at [140, 143] on input "Chicken gus Tashreeb" at bounding box center [242, 143] width 247 height 11
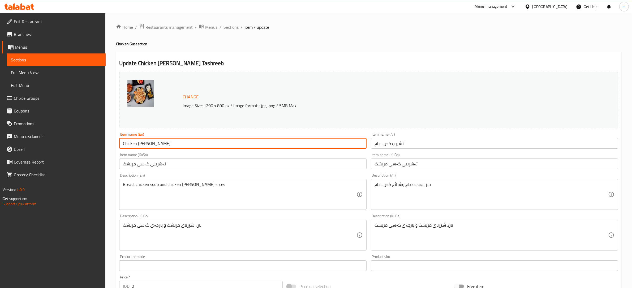
click at [140, 143] on input "Chicken gus Tashreeb" at bounding box center [242, 143] width 247 height 11
paste input "G"
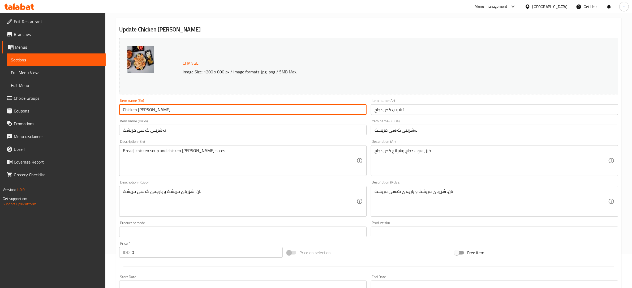
scroll to position [168, 0]
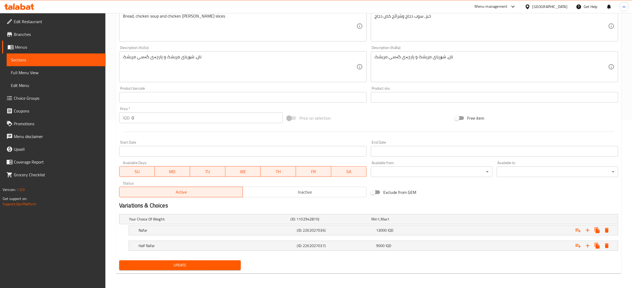
type input "Chicken [PERSON_NAME]"
click at [230, 264] on span "Update" at bounding box center [179, 265] width 113 height 7
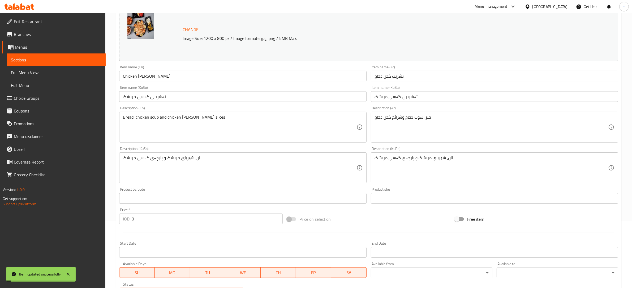
scroll to position [0, 0]
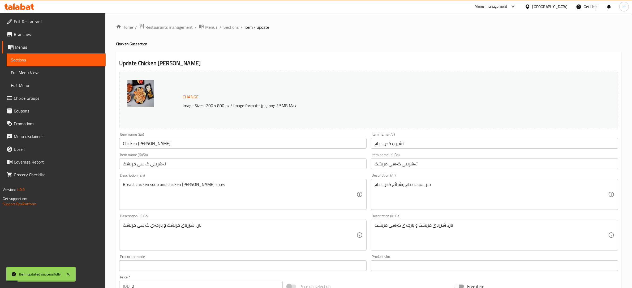
click at [70, 71] on span "Full Menu View" at bounding box center [56, 72] width 91 height 6
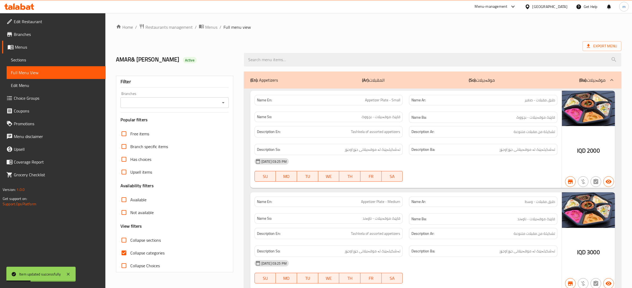
click at [224, 101] on icon "Open" at bounding box center [223, 102] width 6 height 6
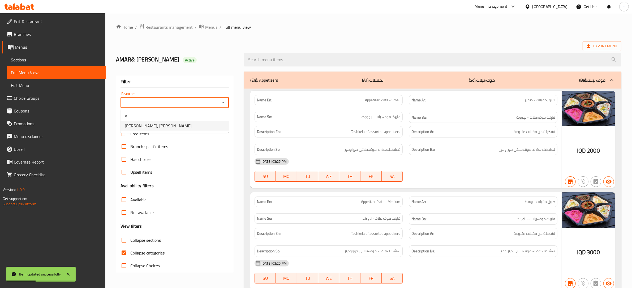
click at [177, 126] on li "[PERSON_NAME], [PERSON_NAME]" at bounding box center [175, 126] width 108 height 10
type input "[PERSON_NAME], [PERSON_NAME]"
click at [124, 253] on input "Collapse categories" at bounding box center [124, 252] width 13 height 13
checkbox input "false"
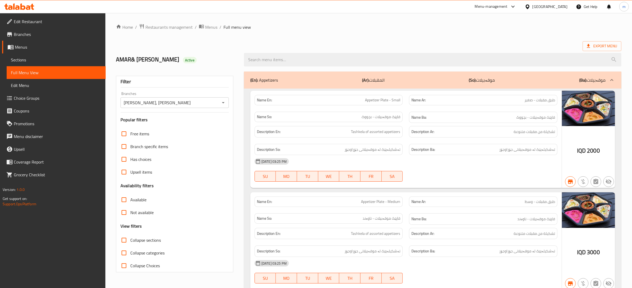
click at [125, 238] on input "Collapse sections" at bounding box center [124, 239] width 13 height 13
checkbox input "true"
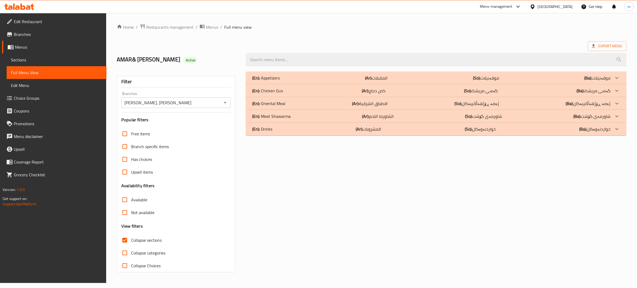
click at [292, 91] on div "(En): Chicken [PERSON_NAME] (Ar): كص دجاج (So): گەسی مریشک (Ba): گەسی مریشک" at bounding box center [431, 90] width 358 height 6
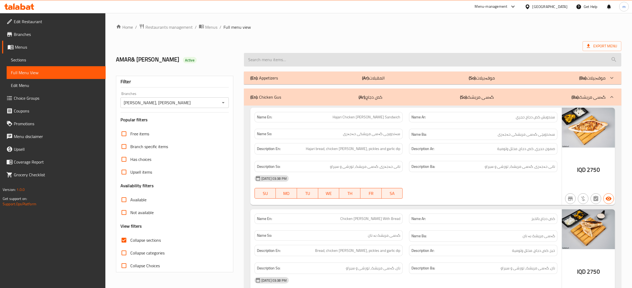
click at [391, 61] on input "search" at bounding box center [433, 60] width 378 height 14
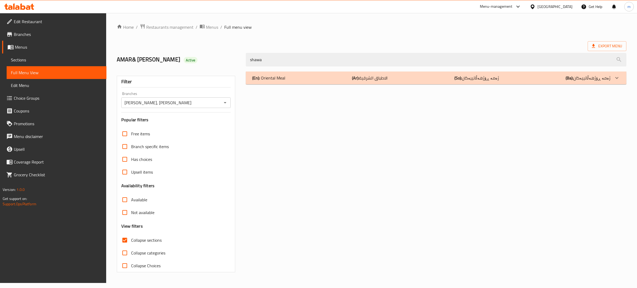
type input "shawa"
click at [397, 76] on div "(En): Oriental Meal (Ar): الاطباق الشرقية (So): ژەمە ڕۆژهەڵاتییەکان (Ba): ژەمە …" at bounding box center [431, 78] width 358 height 6
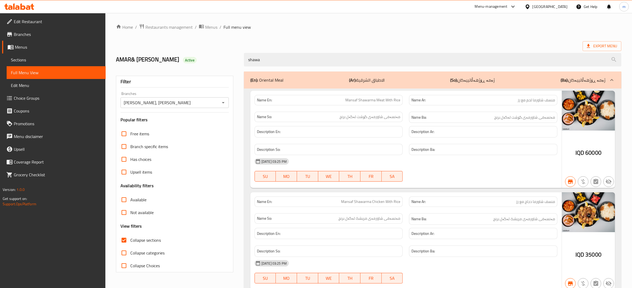
scroll to position [24, 0]
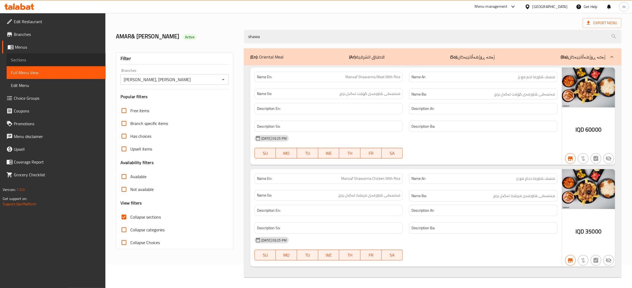
click at [35, 59] on span "Sections" at bounding box center [56, 60] width 91 height 6
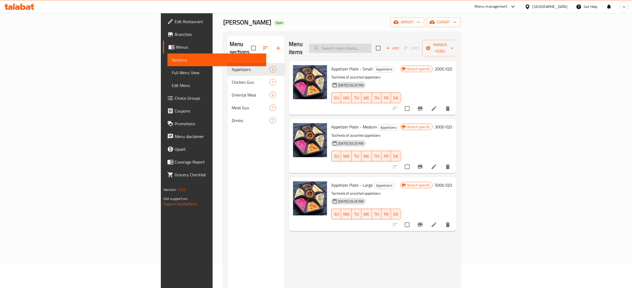
click at [372, 44] on input "search" at bounding box center [340, 48] width 63 height 9
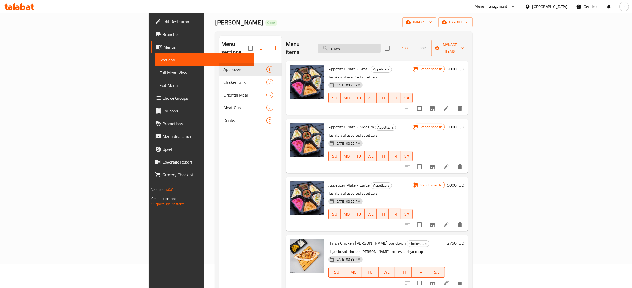
type input "shawa"
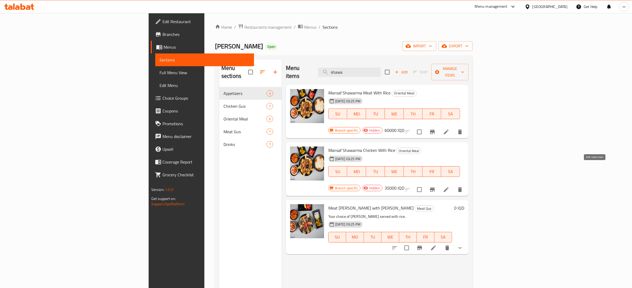
click at [450, 186] on icon at bounding box center [446, 189] width 6 height 6
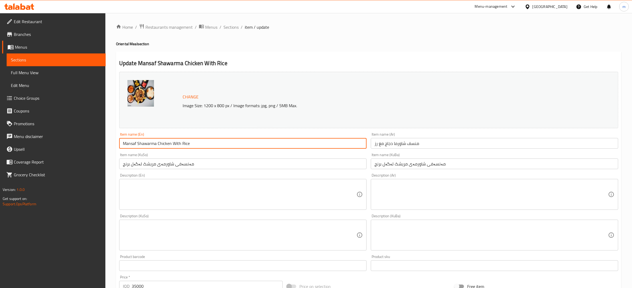
click at [147, 145] on input "Mansaf Shawarma Chicken With Rice" at bounding box center [242, 143] width 247 height 11
paste input "Gus"
click at [141, 143] on input "Mansaf Gus Chicken With Rice" at bounding box center [242, 143] width 247 height 11
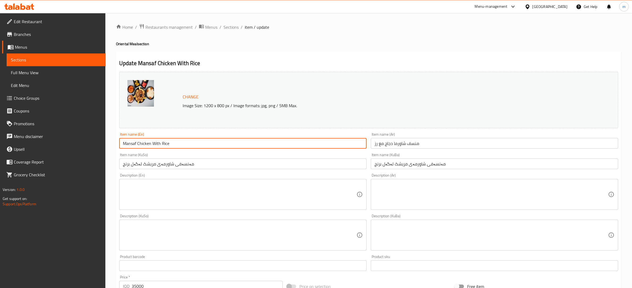
click at [151, 142] on input "Mansaf Chicken With Rice" at bounding box center [242, 143] width 247 height 11
paste input "Gus"
type input "Mansaf Chicken [PERSON_NAME] With [PERSON_NAME]"
click at [402, 143] on input "منسف شاورما دجاج مع رز" at bounding box center [494, 143] width 247 height 11
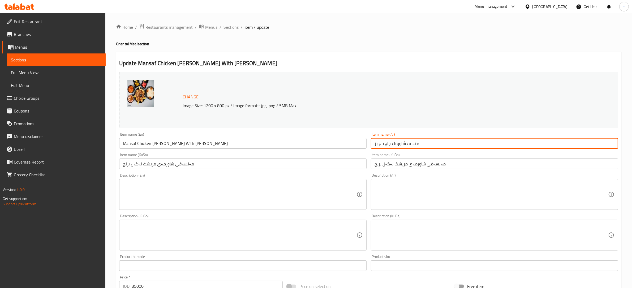
click at [402, 143] on input "منسف شاورما دجاج مع رز" at bounding box center [494, 143] width 247 height 11
paste input "كص"
type input "منسف كص دجاج مع رز"
click at [417, 165] on input "مەنسەفی شاورمەی مریشک لەگەل برنج" at bounding box center [494, 163] width 247 height 11
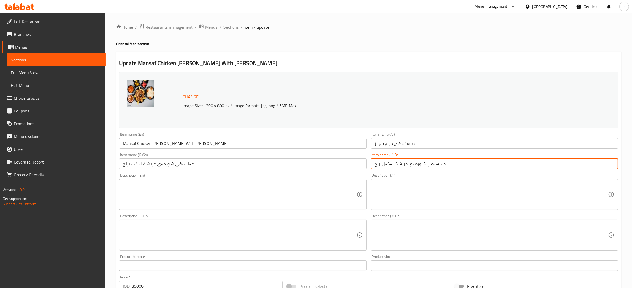
click at [417, 165] on input "مەنسەفی شاورمەی مریشک لەگەل برنج" at bounding box center [494, 163] width 247 height 11
paste input "گەس"
type input "مەنسەفی گەسی مریشک لەگەل برنج"
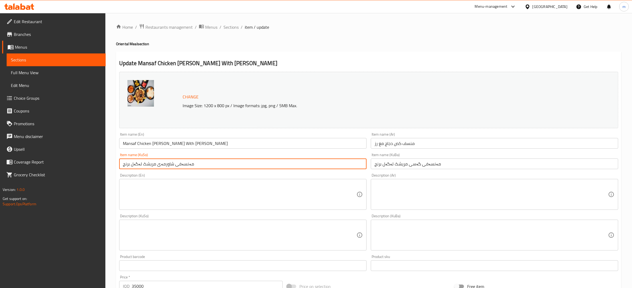
click at [162, 163] on input "مەنسەفی شاورمەی مریشک لەگەل برنج" at bounding box center [242, 163] width 247 height 11
paste input "گەس"
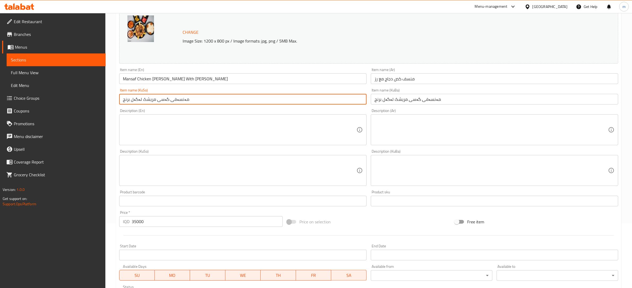
scroll to position [156, 0]
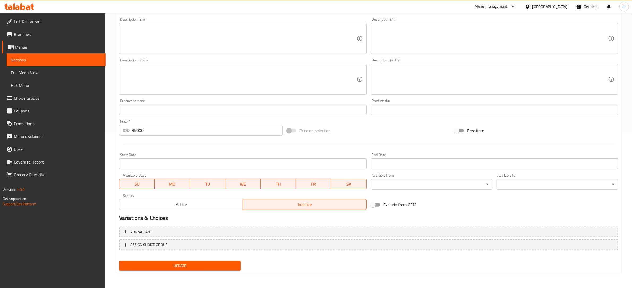
type input "مەنسەفی گەسی مریشک لەگەل برنج"
click at [189, 262] on span "Update" at bounding box center [179, 265] width 113 height 7
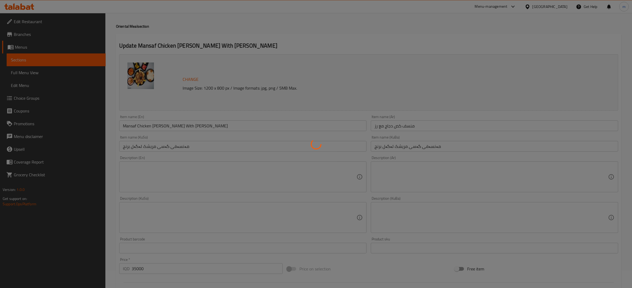
scroll to position [0, 0]
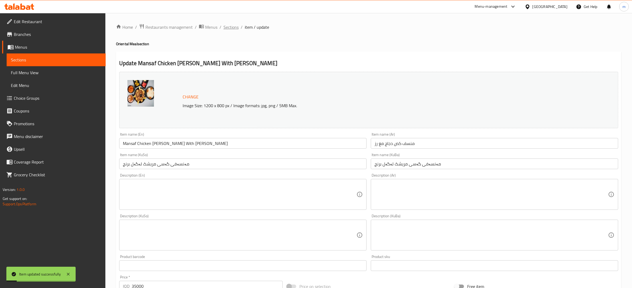
click at [234, 24] on span "Sections" at bounding box center [231, 27] width 15 height 6
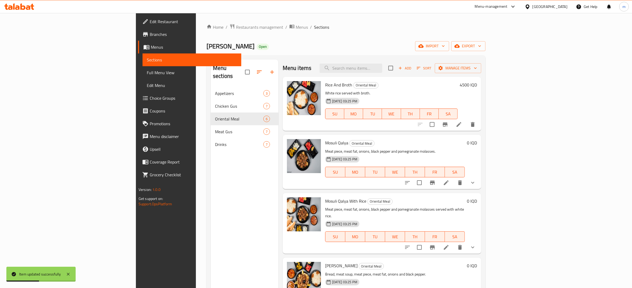
click at [147, 71] on span "Full Menu View" at bounding box center [192, 72] width 91 height 6
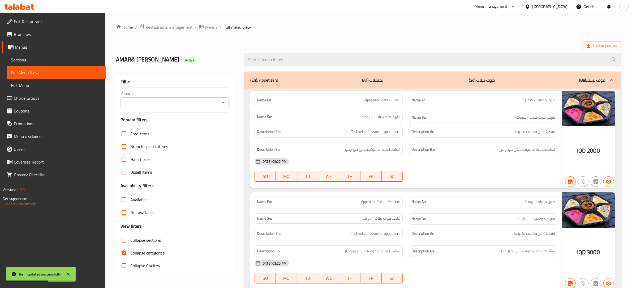
click at [224, 100] on icon "Open" at bounding box center [223, 102] width 6 height 6
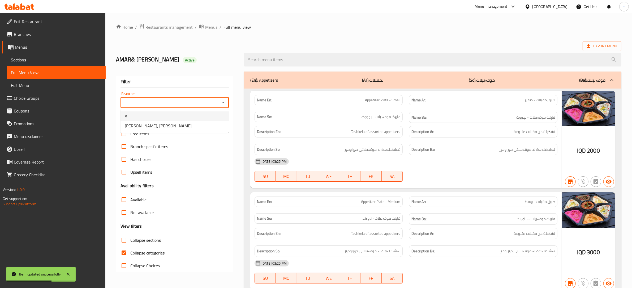
click at [186, 122] on li "[PERSON_NAME], [PERSON_NAME]" at bounding box center [175, 126] width 108 height 10
type input "[PERSON_NAME], [PERSON_NAME]"
click at [123, 253] on input "Collapse categories" at bounding box center [124, 252] width 13 height 13
checkbox input "false"
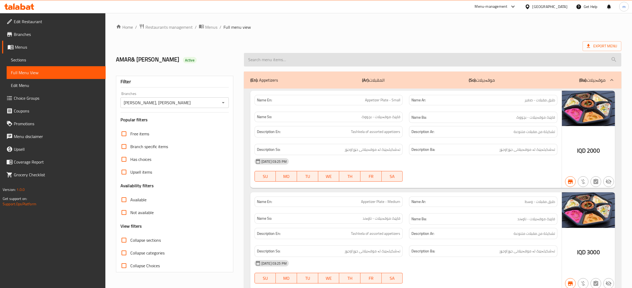
click at [292, 56] on input "search" at bounding box center [433, 60] width 378 height 14
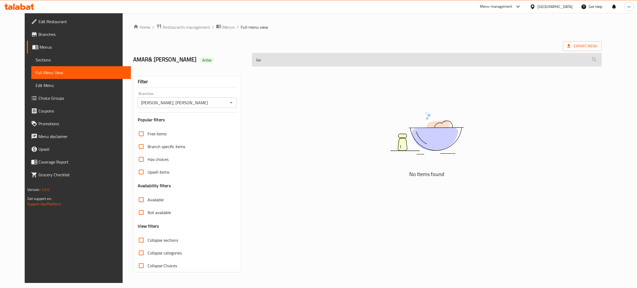
type input "س"
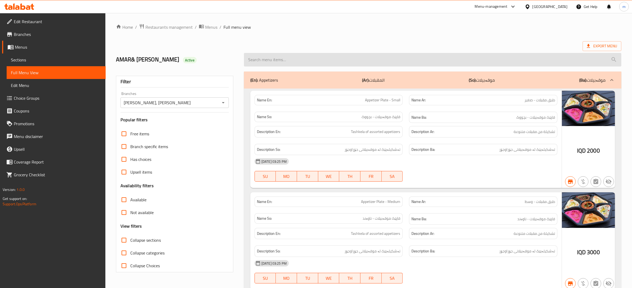
scroll to position [2030, 0]
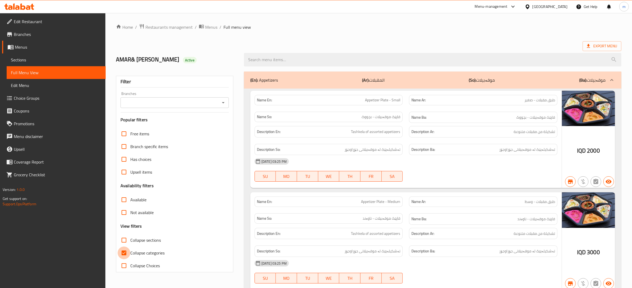
click at [124, 253] on input "Collapse categories" at bounding box center [124, 252] width 13 height 13
checkbox input "false"
click at [220, 102] on icon "Open" at bounding box center [223, 102] width 6 height 6
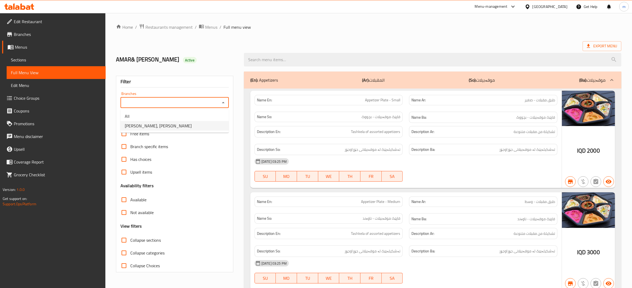
click at [164, 127] on li "[PERSON_NAME], [PERSON_NAME]" at bounding box center [175, 126] width 108 height 10
type input "[PERSON_NAME], [PERSON_NAME]"
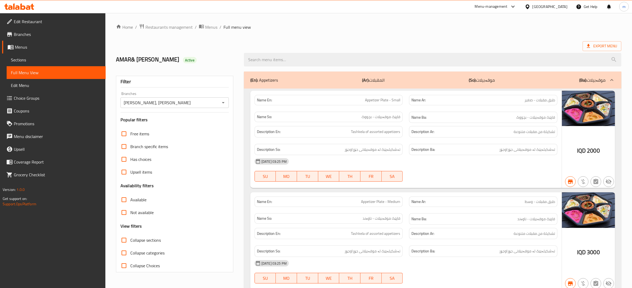
click at [284, 77] on div "(En): Appetizers (Ar): المقبلات (So): موقەبیلات (Ba): موقەبیلات" at bounding box center [427, 80] width 355 height 6
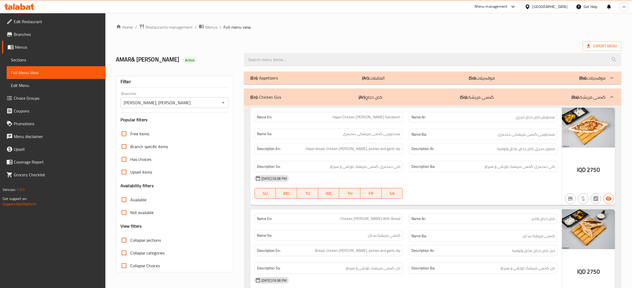
click at [287, 74] on div "(En): Appetizers (Ar): المقبلات (So): موقەبیلات (Ba): موقەبیلات" at bounding box center [433, 77] width 378 height 13
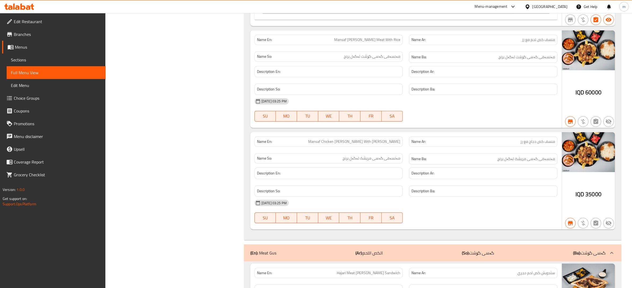
scroll to position [2124, 0]
click at [388, 144] on span "Mansaf Chicken [PERSON_NAME] With [PERSON_NAME]" at bounding box center [354, 141] width 92 height 6
copy span "Mansaf Chicken [PERSON_NAME] With [PERSON_NAME]"
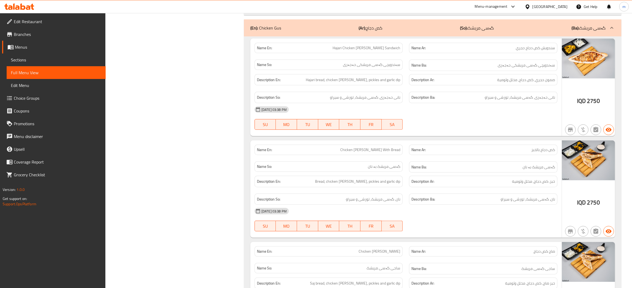
scroll to position [387, 0]
click at [270, 27] on p "(En): Chicken [PERSON_NAME]" at bounding box center [265, 27] width 31 height 6
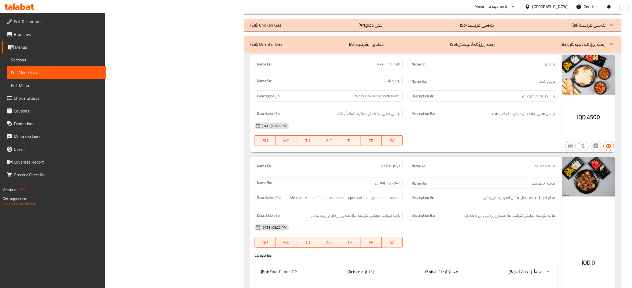
click at [283, 27] on div "(En): Chicken [PERSON_NAME] (Ar): كص دجاج (So): گەسی مریشک (Ba): گەسی مریشک" at bounding box center [427, 25] width 355 height 6
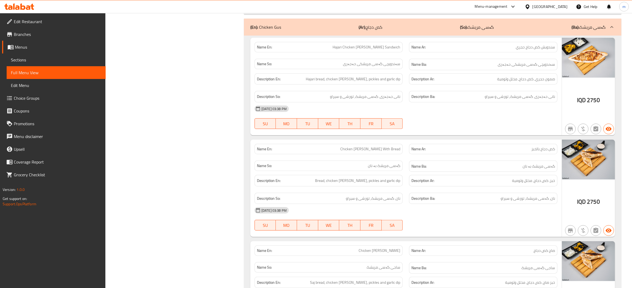
click at [30, 33] on span "Branches" at bounding box center [58, 34] width 88 height 6
